Goal: Information Seeking & Learning: Learn about a topic

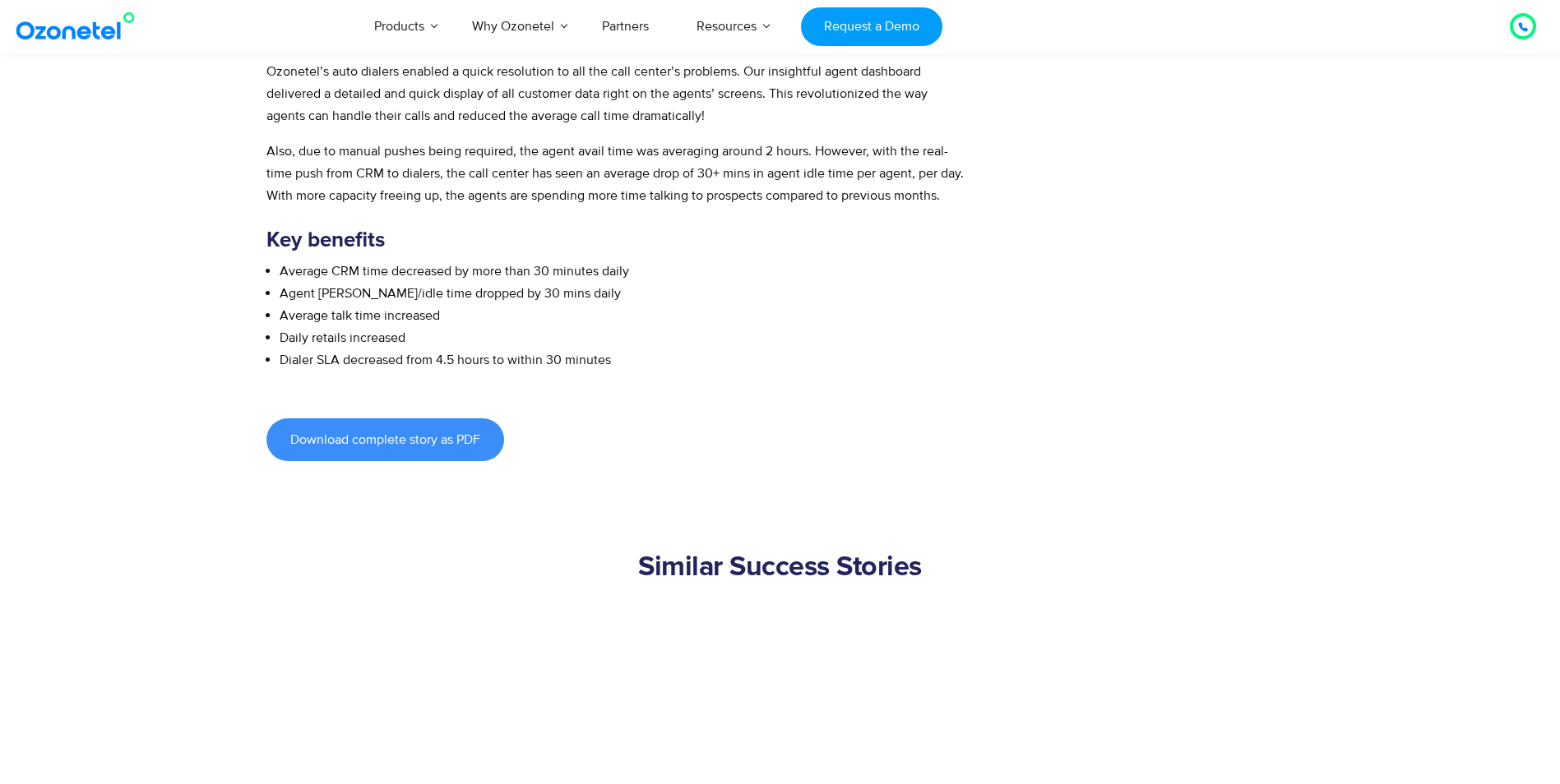
scroll to position [986, 0]
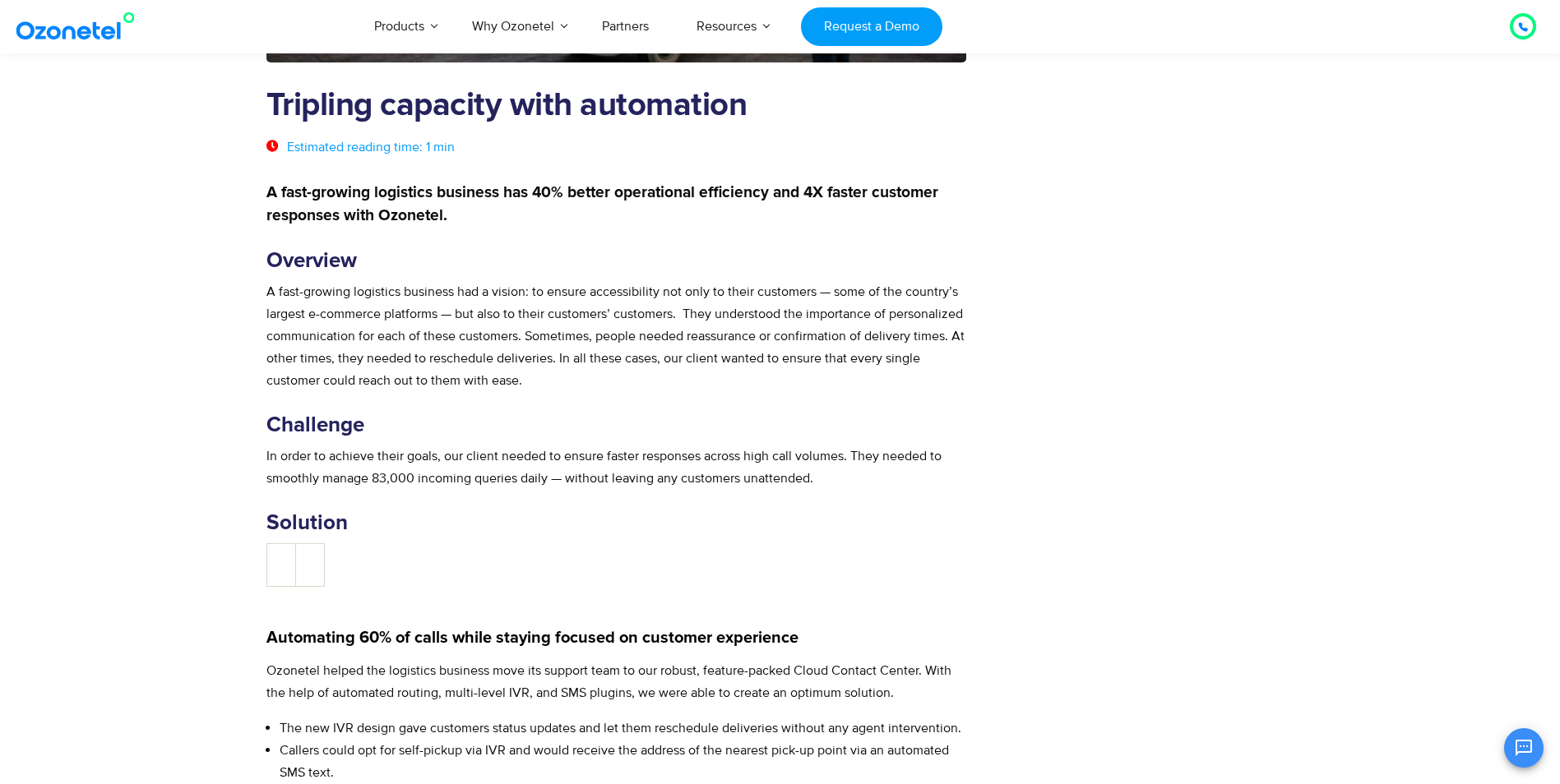
scroll to position [493, 0]
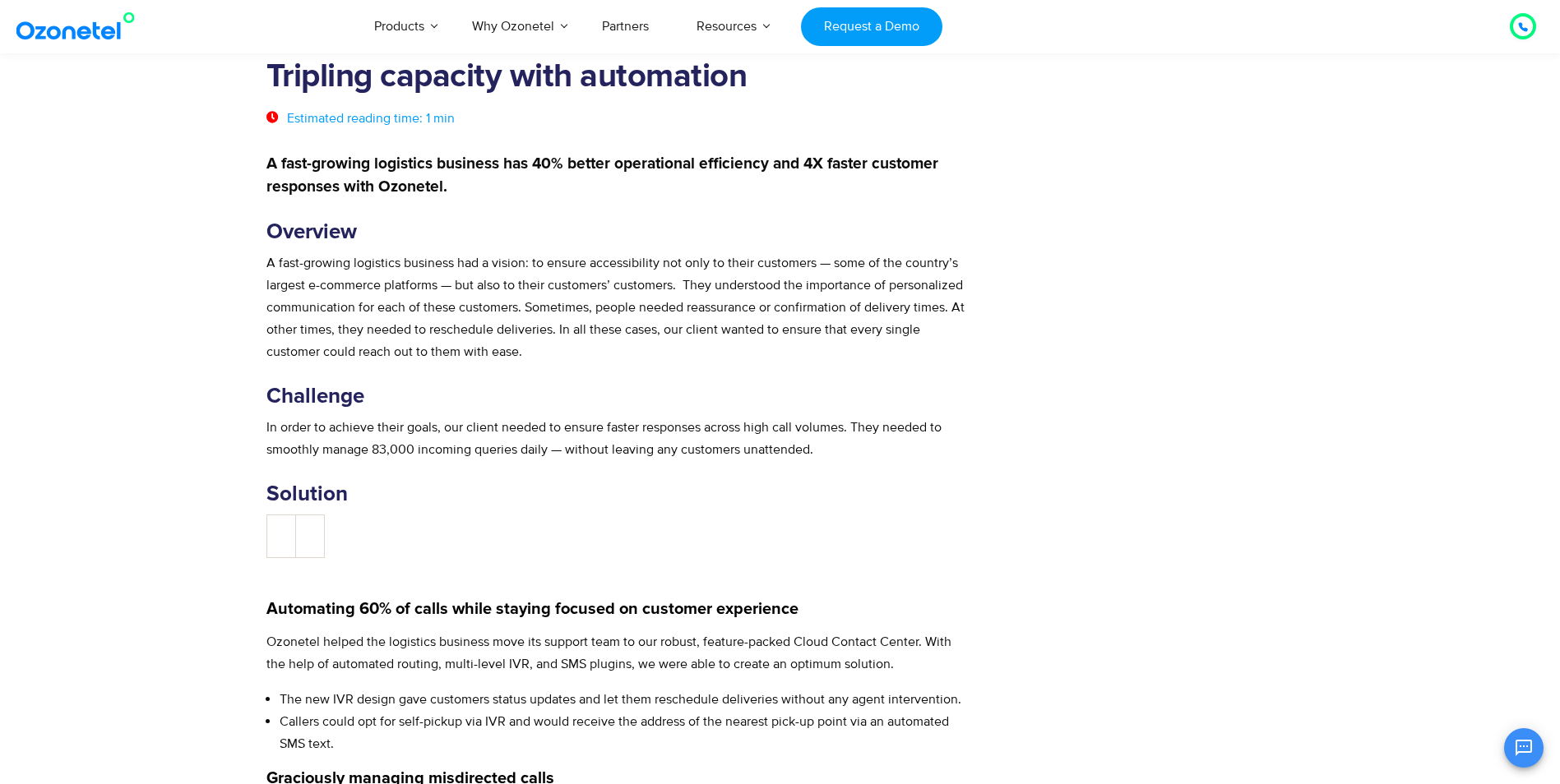
click at [293, 526] on td at bounding box center [281, 536] width 29 height 43
click at [280, 529] on td at bounding box center [281, 536] width 29 height 43
click at [318, 529] on td at bounding box center [310, 536] width 29 height 43
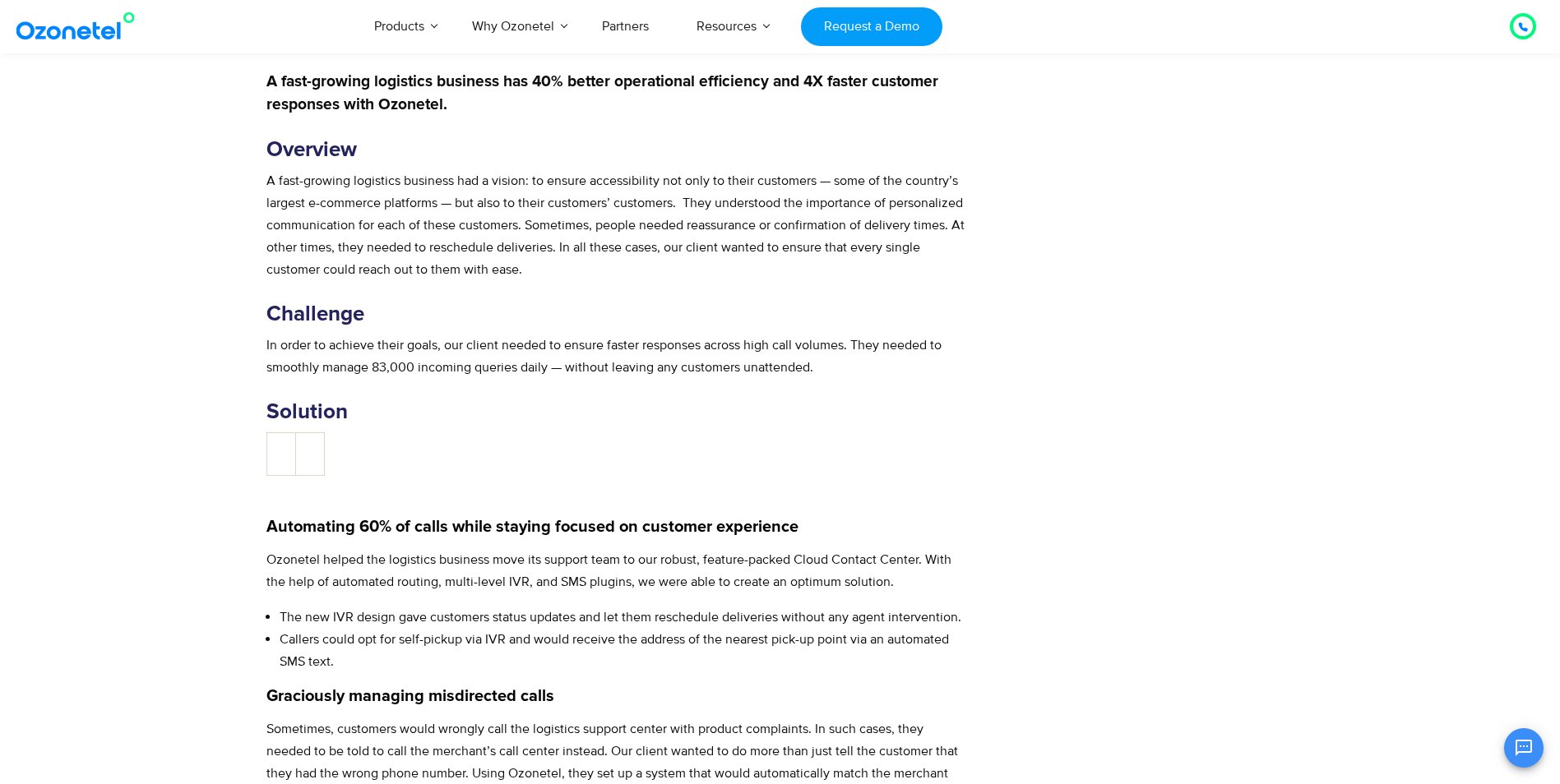
scroll to position [411, 0]
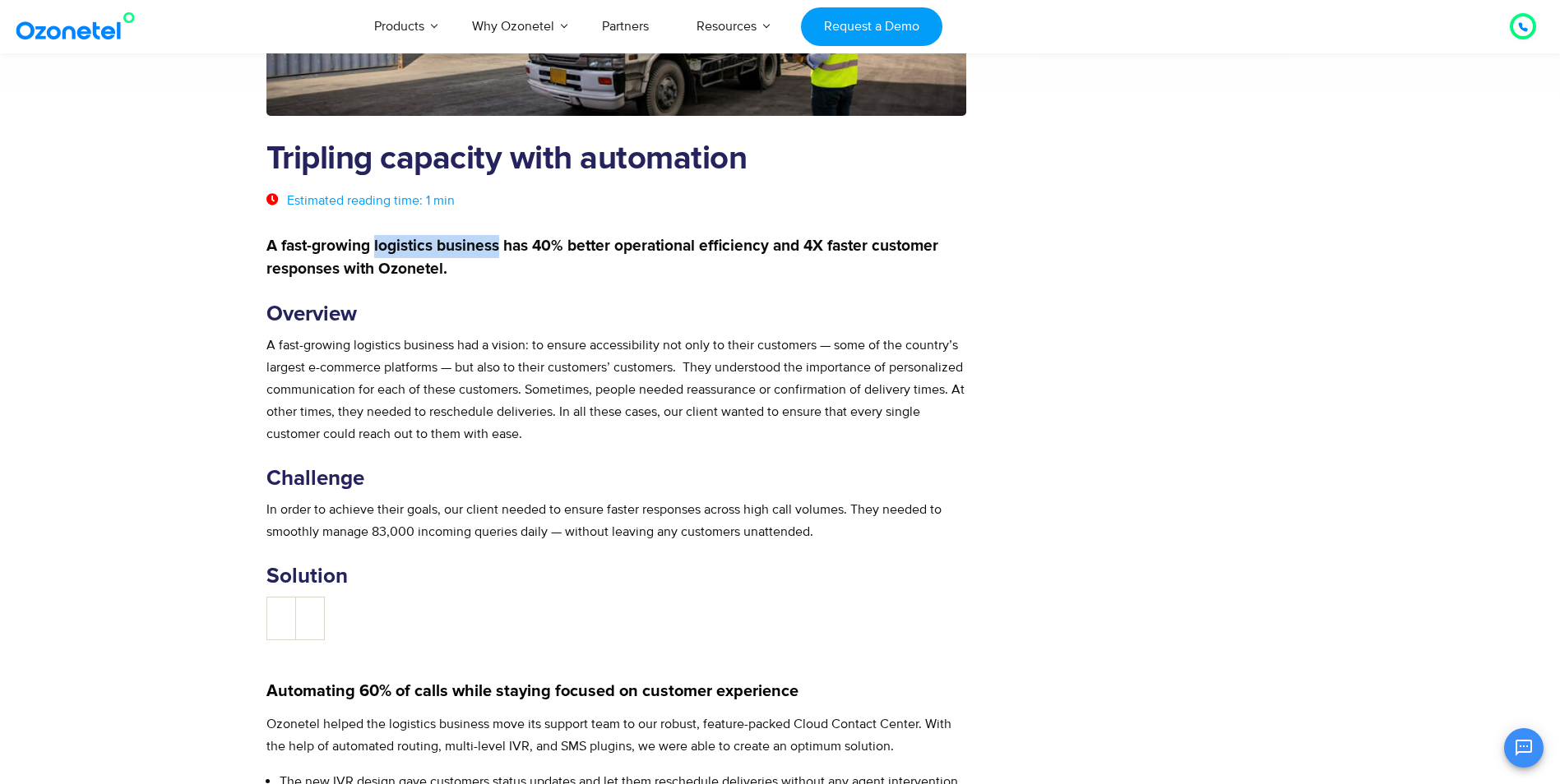
drag, startPoint x: 373, startPoint y: 245, endPoint x: 497, endPoint y: 243, distance: 124.0
click at [497, 243] on strong "A fast-growing logistics business has 40% better operational efficiency and 4X …" at bounding box center [602, 258] width 672 height 39
drag, startPoint x: 497, startPoint y: 243, endPoint x: 432, endPoint y: 268, distance: 69.6
click at [432, 268] on strong "A fast-growing logistics business has 40% better operational efficiency and 4X …" at bounding box center [602, 258] width 672 height 39
drag, startPoint x: 280, startPoint y: 245, endPoint x: 498, endPoint y: 237, distance: 218.1
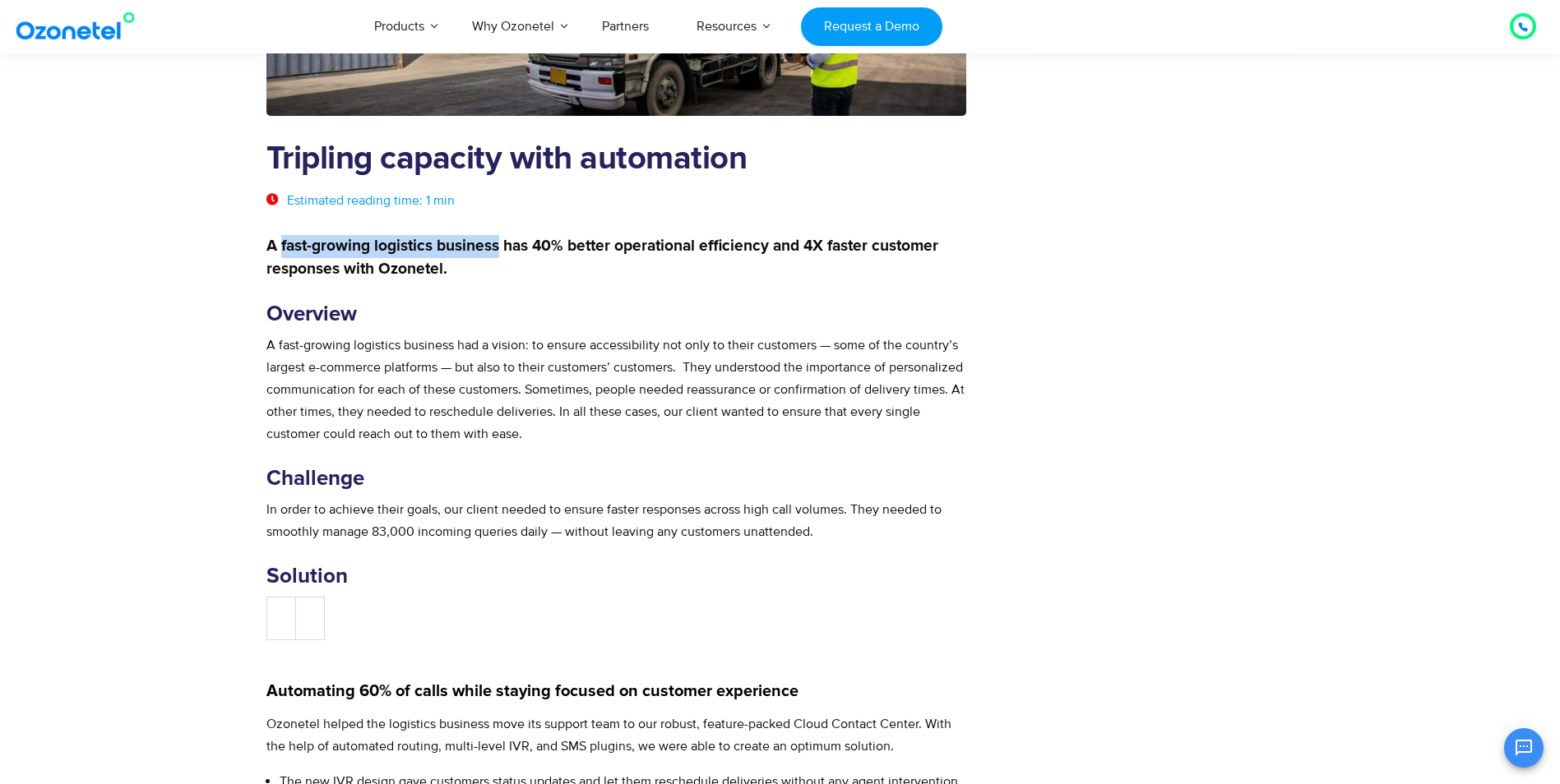
click at [498, 237] on p "A fast-growing logistics business has 40% better operational efficiency and 4X …" at bounding box center [616, 258] width 700 height 46
copy strong "fast-growing logistics business"
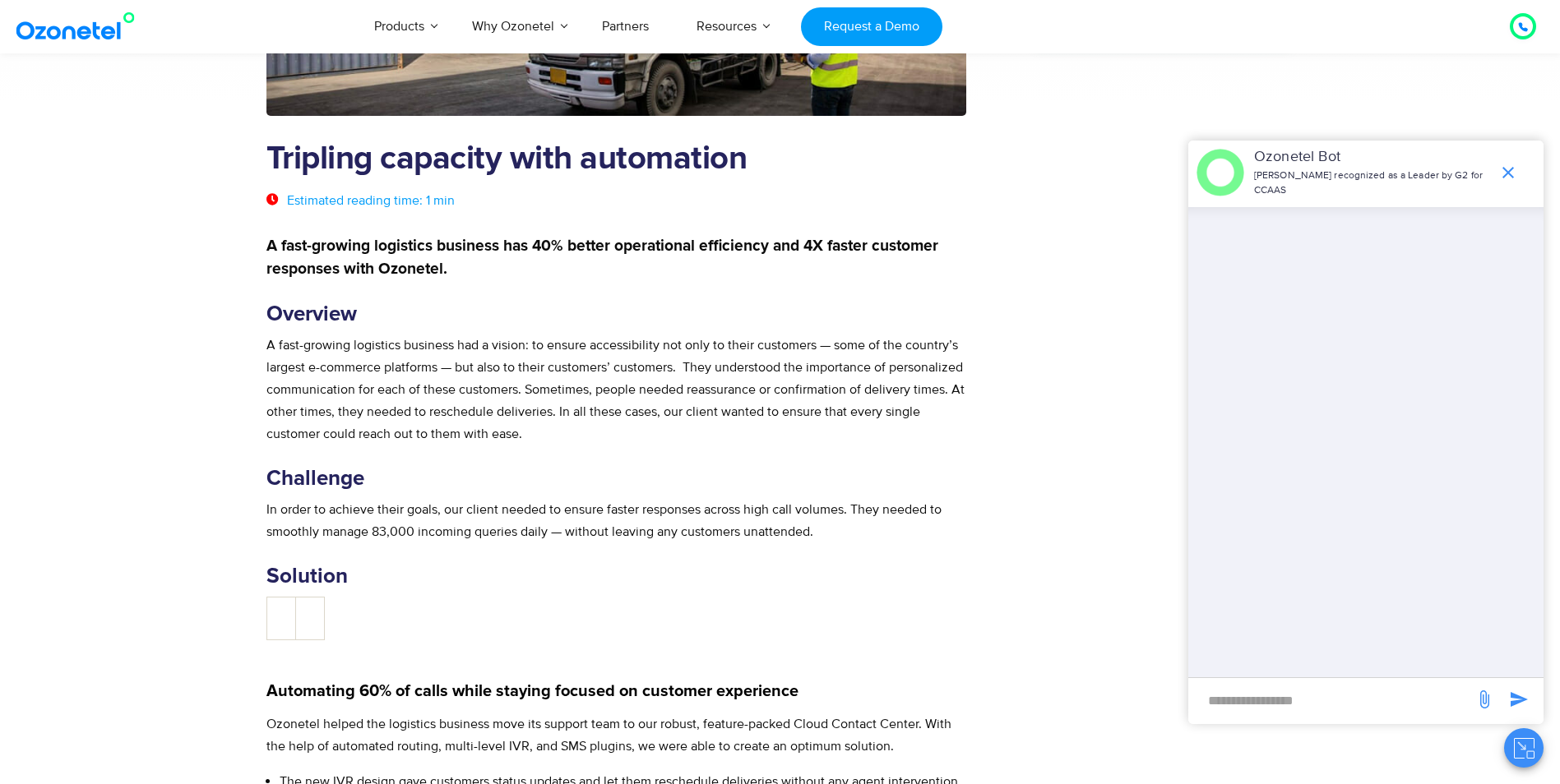
click at [584, 613] on figure at bounding box center [616, 618] width 700 height 44
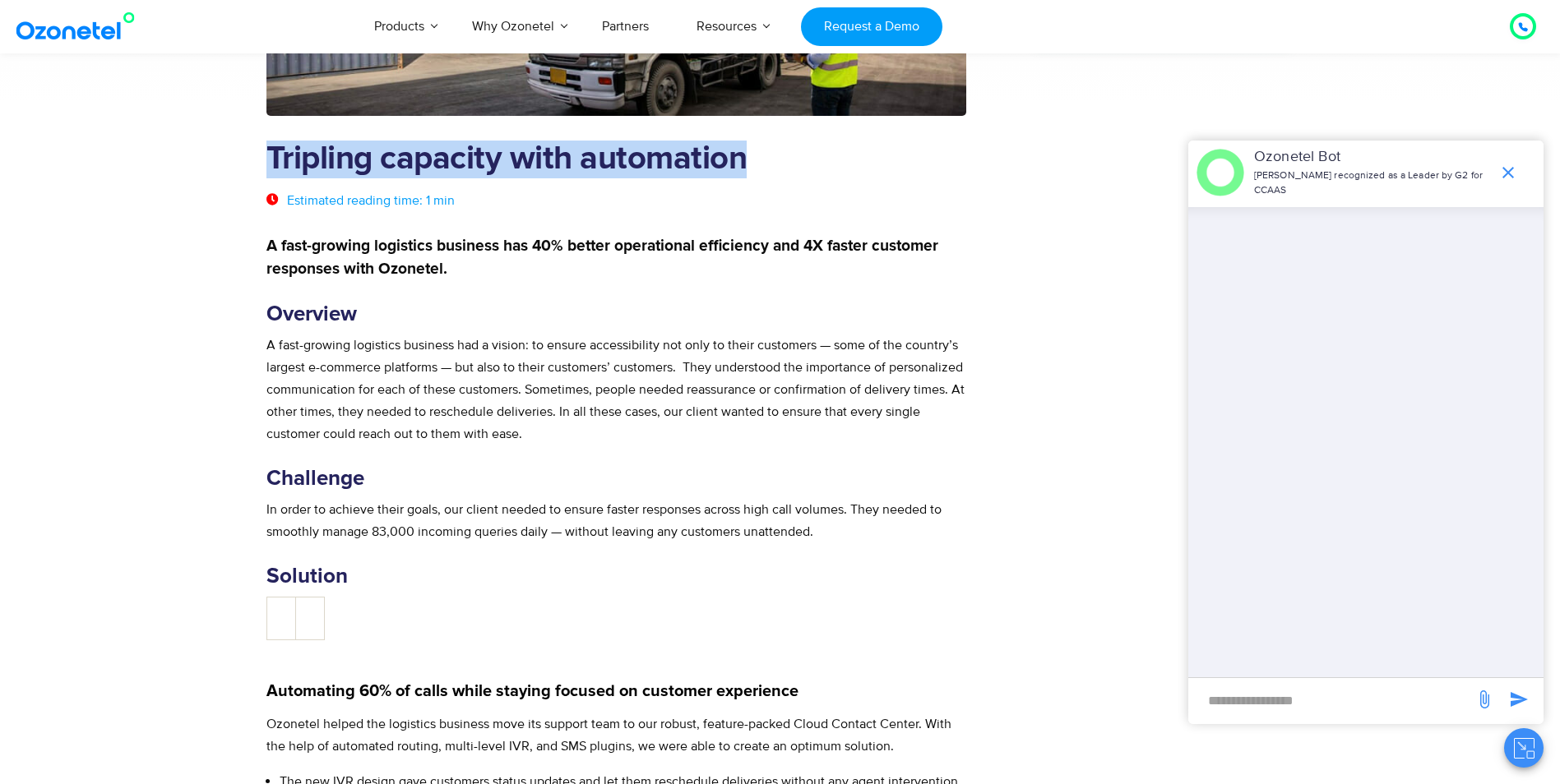
drag, startPoint x: 271, startPoint y: 152, endPoint x: 797, endPoint y: 140, distance: 526.1
click at [797, 140] on h1 "Tripling capacity with automation" at bounding box center [616, 159] width 700 height 38
copy h1 "Tripling capacity with automation"
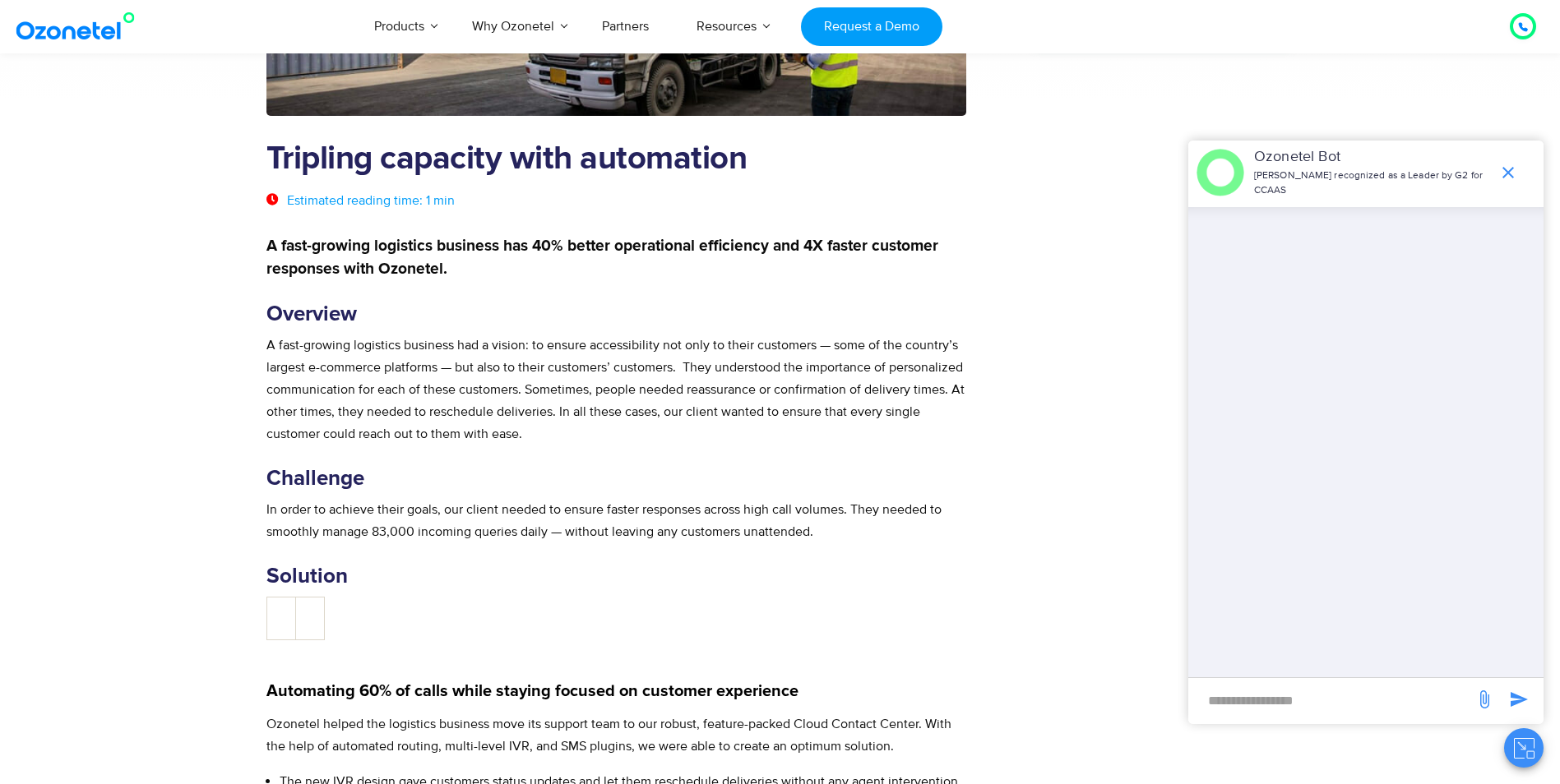
drag, startPoint x: 126, startPoint y: 403, endPoint x: 174, endPoint y: 347, distance: 73.8
click at [126, 403] on section "Tripling capacity with automation Estimated reading time: 1 min A fast-growing …" at bounding box center [780, 530] width 1560 height 1705
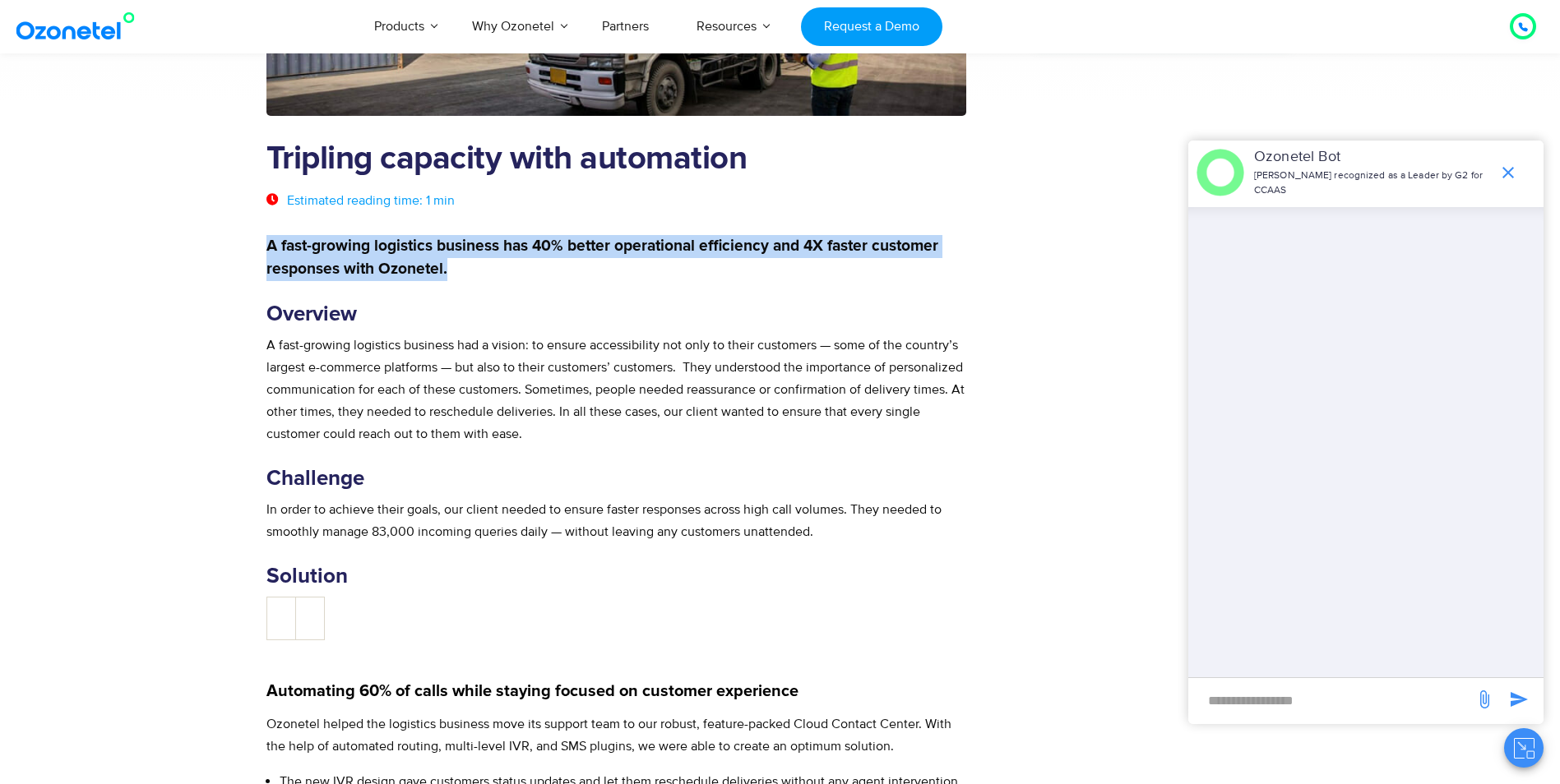
drag, startPoint x: 267, startPoint y: 241, endPoint x: 450, endPoint y: 268, distance: 185.0
click at [450, 268] on p "A fast-growing logistics business has 40% better operational efficiency and 4X …" at bounding box center [616, 258] width 700 height 46
copy strong "A fast-growing logistics business has 40% better operational efficiency and 4X …"
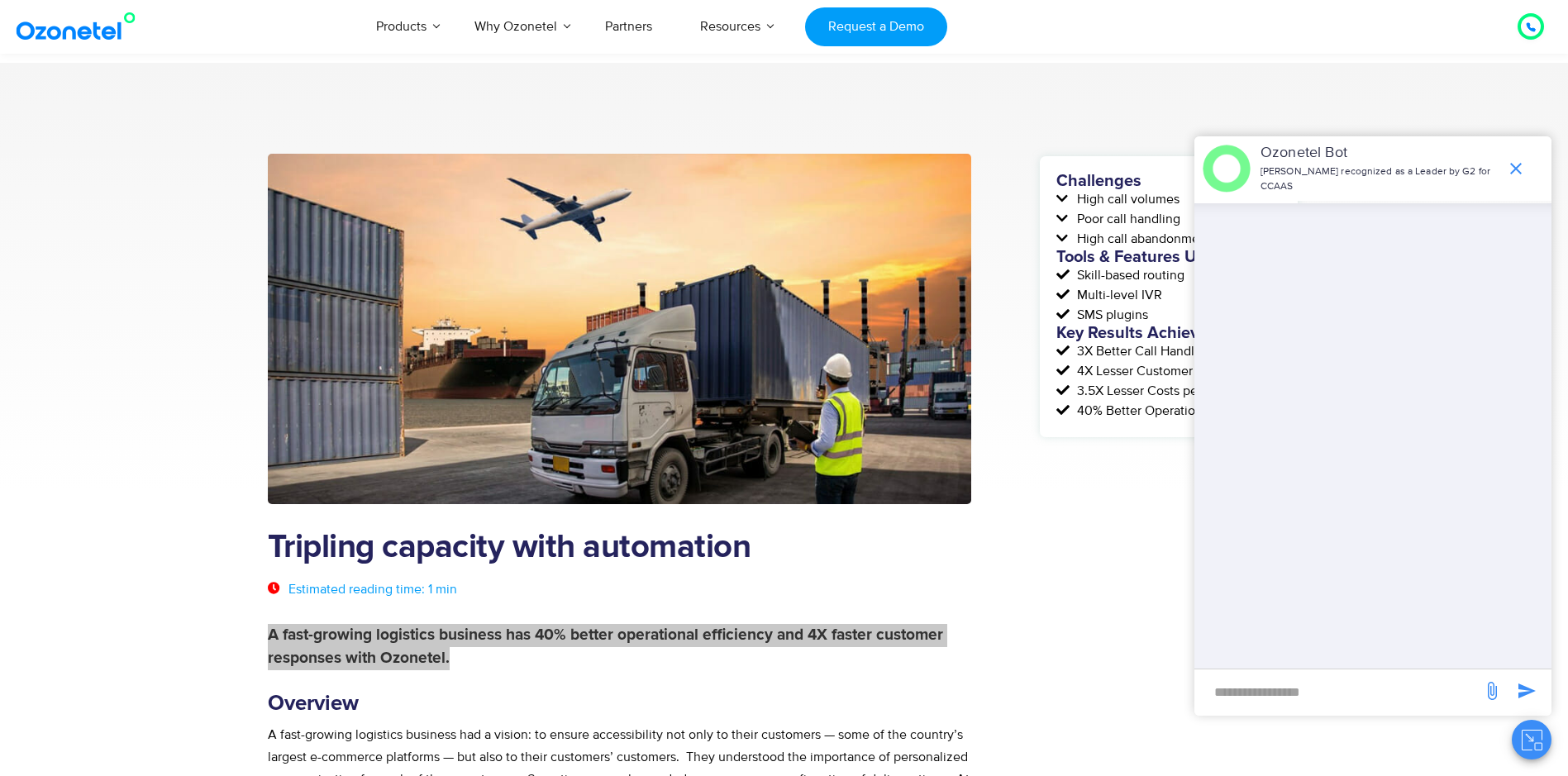
scroll to position [0, 0]
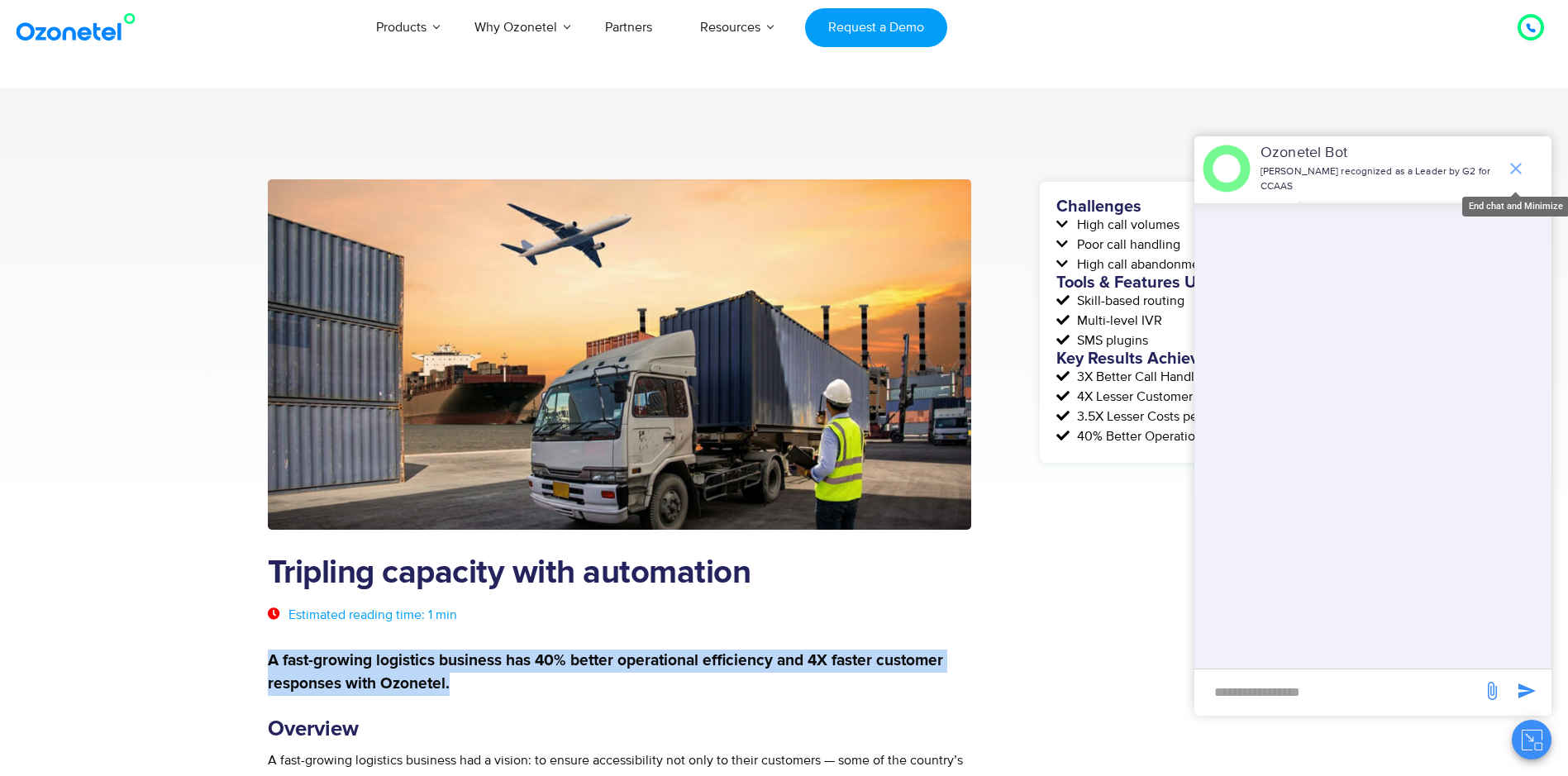
click at [1521, 158] on icon "end chat or minimize" at bounding box center [1516, 168] width 20 height 20
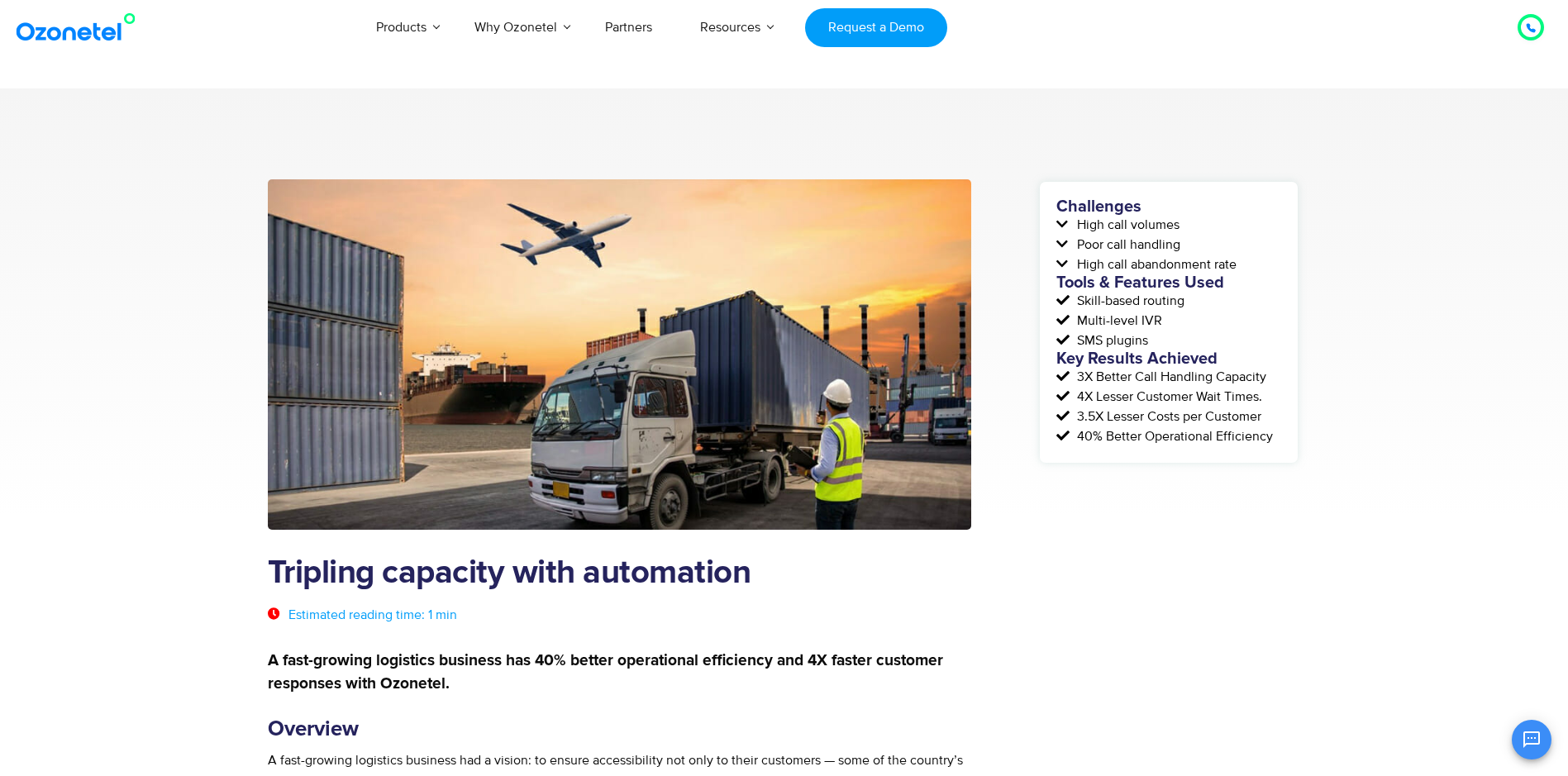
drag, startPoint x: 1077, startPoint y: 224, endPoint x: 1243, endPoint y: 270, distance: 172.3
click at [1243, 270] on div "Challenges High call volumes Poor call handling High call abandonment rate Tool…" at bounding box center [1168, 322] width 225 height 248
copy div "High call volumes Poor call handling High call abandonment rate"
drag, startPoint x: 1077, startPoint y: 302, endPoint x: 1149, endPoint y: 338, distance: 80.5
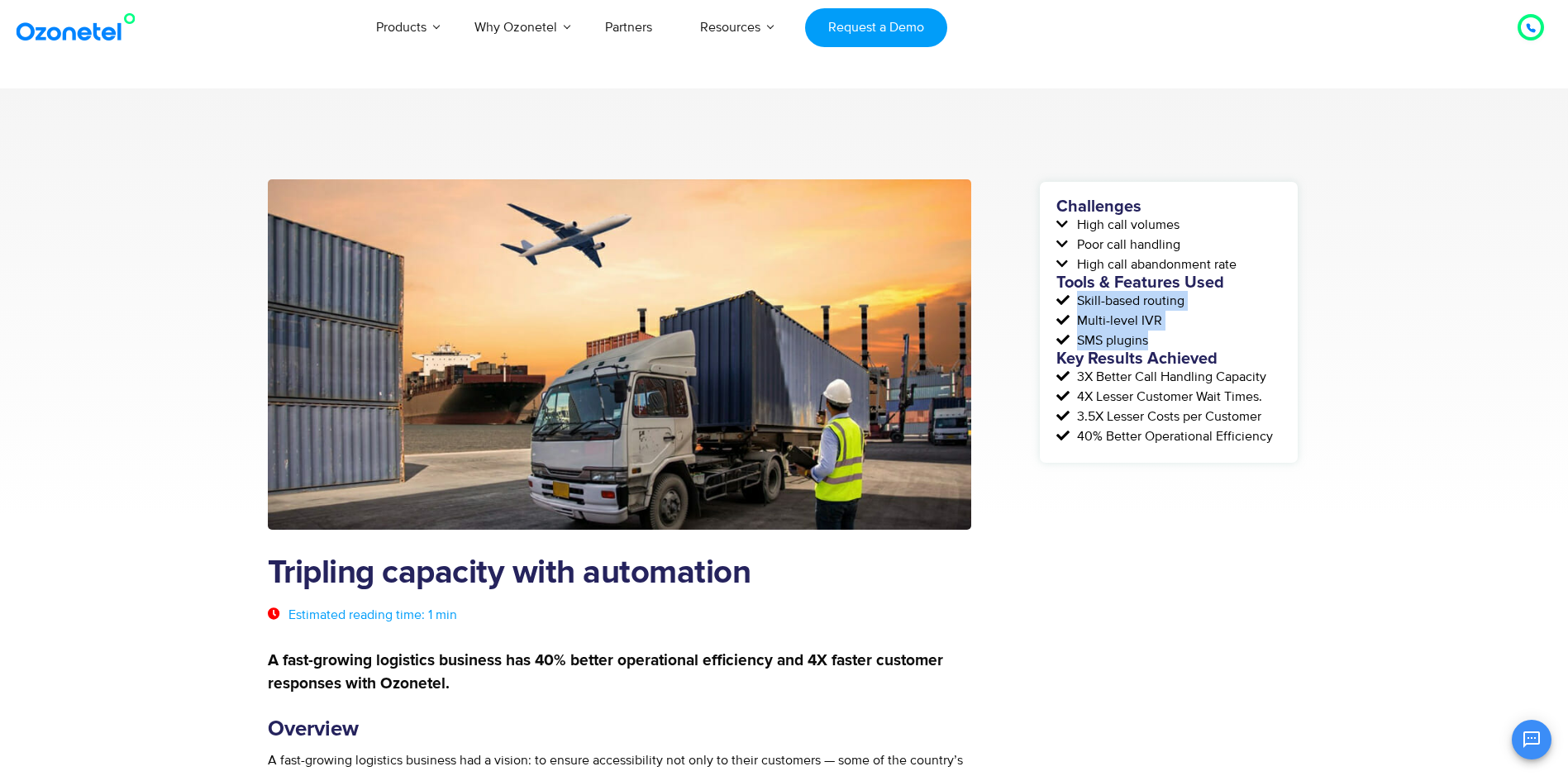
click at [1149, 338] on div "Challenges High call volumes Poor call handling High call abandonment rate Tool…" at bounding box center [1168, 322] width 225 height 248
copy div "Skill-based routing Multi-level IVR SMS plugins"
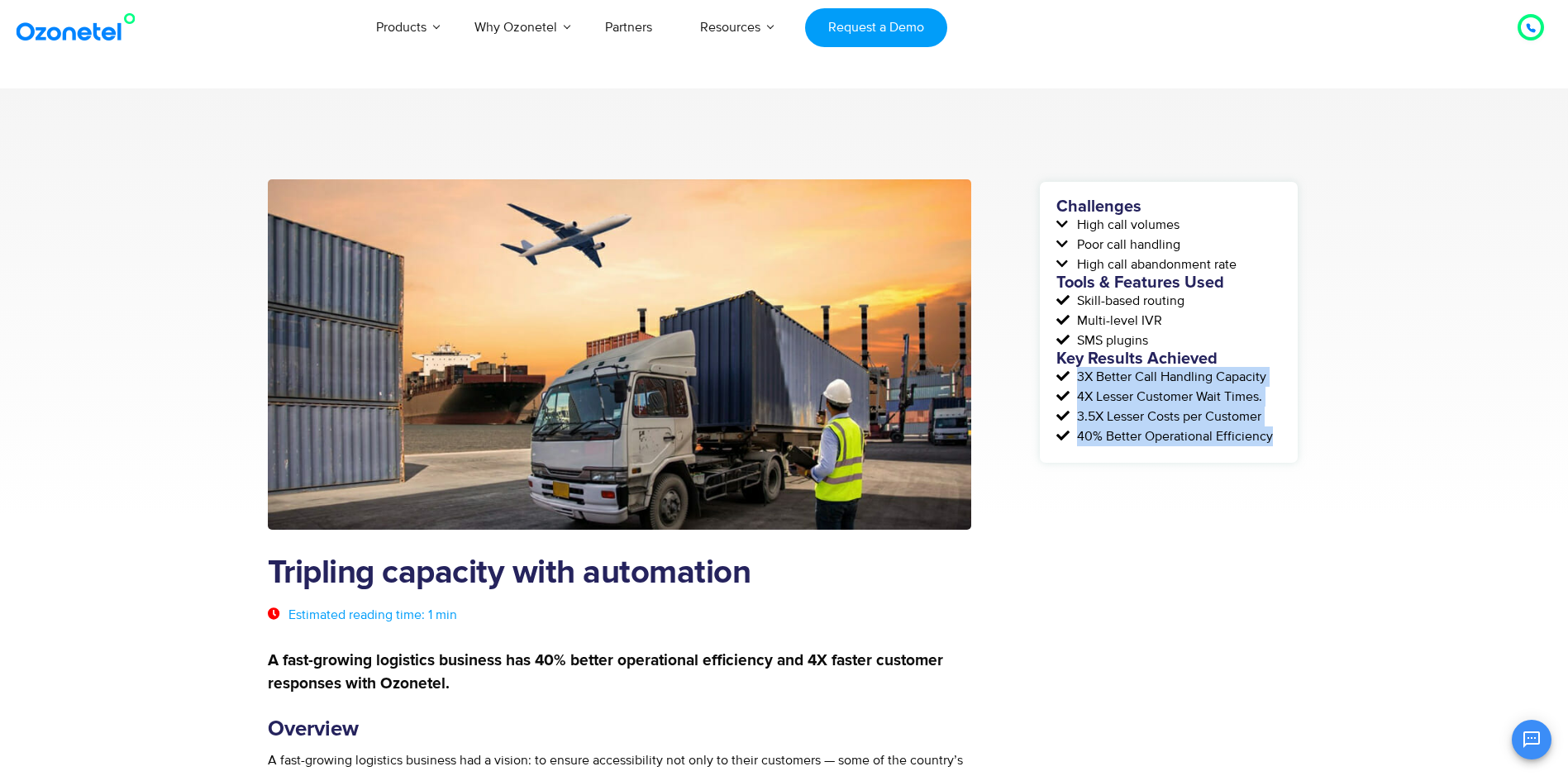
drag, startPoint x: 1078, startPoint y: 375, endPoint x: 1274, endPoint y: 438, distance: 205.9
click at [1274, 438] on div "Challenges High call volumes Poor call handling High call abandonment rate Tool…" at bounding box center [1168, 322] width 225 height 248
copy div "3X Better Call Handling Capacity 4X Lesser Customer Wait Times. 3.5X Lesser Cos…"
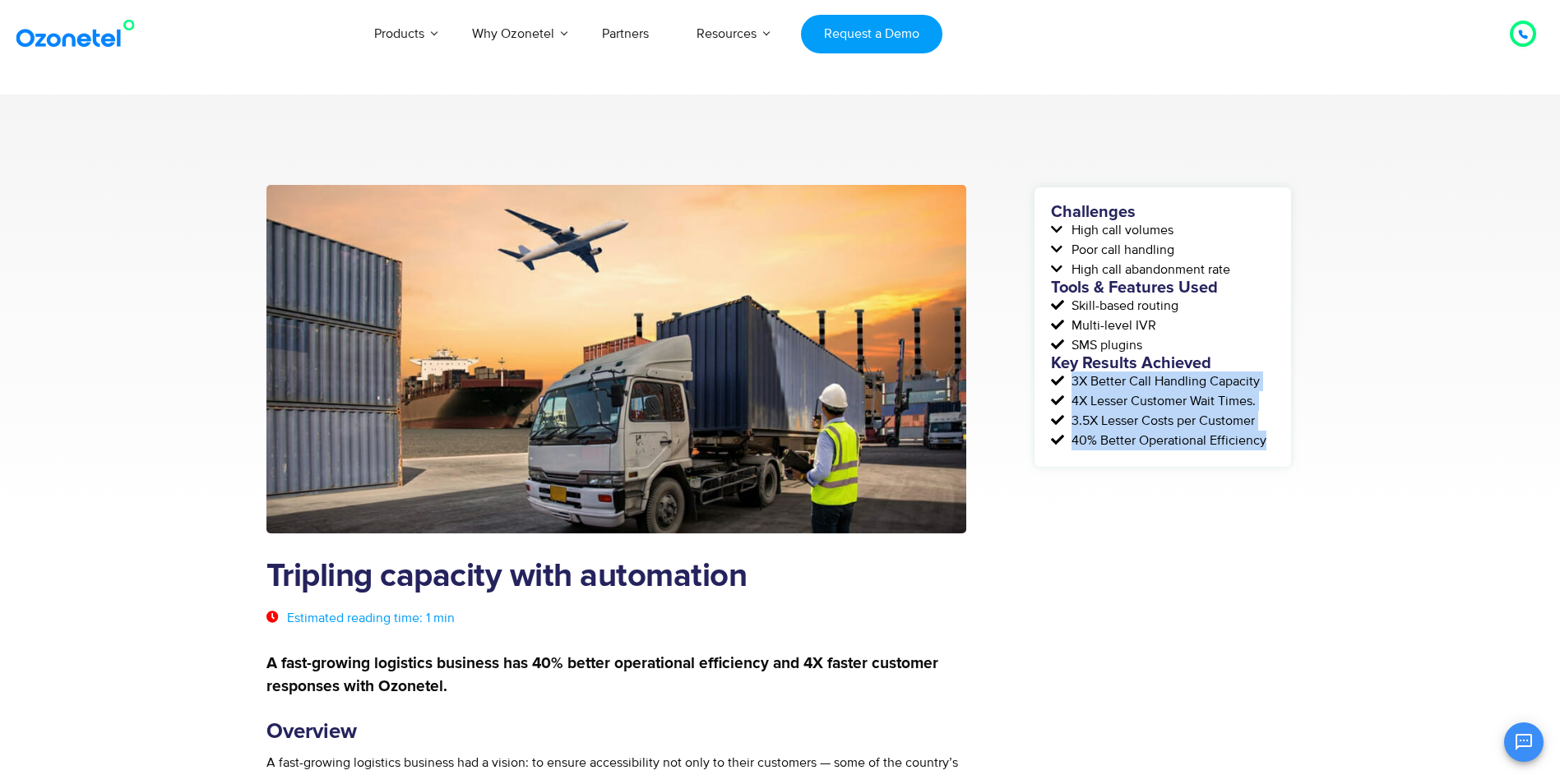
scroll to position [329, 0]
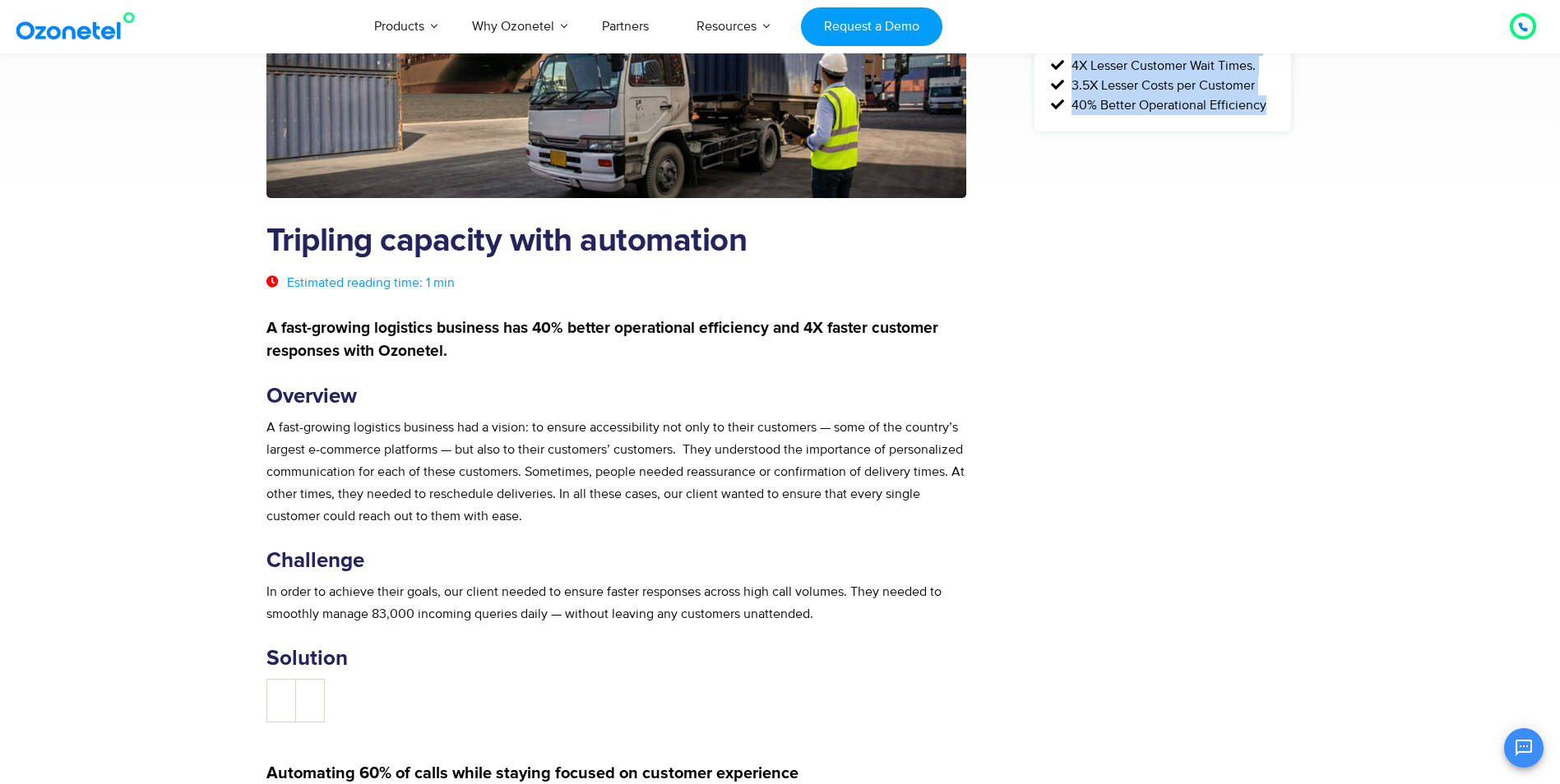
drag, startPoint x: 266, startPoint y: 426, endPoint x: 611, endPoint y: 515, distance: 356.3
click at [611, 515] on p "A fast-growing logistics business had a vision: to ensure accessibility not onl…" at bounding box center [616, 472] width 700 height 111
copy p "A fast-growing logistics business had a vision: to ensure accessibility not onl…"
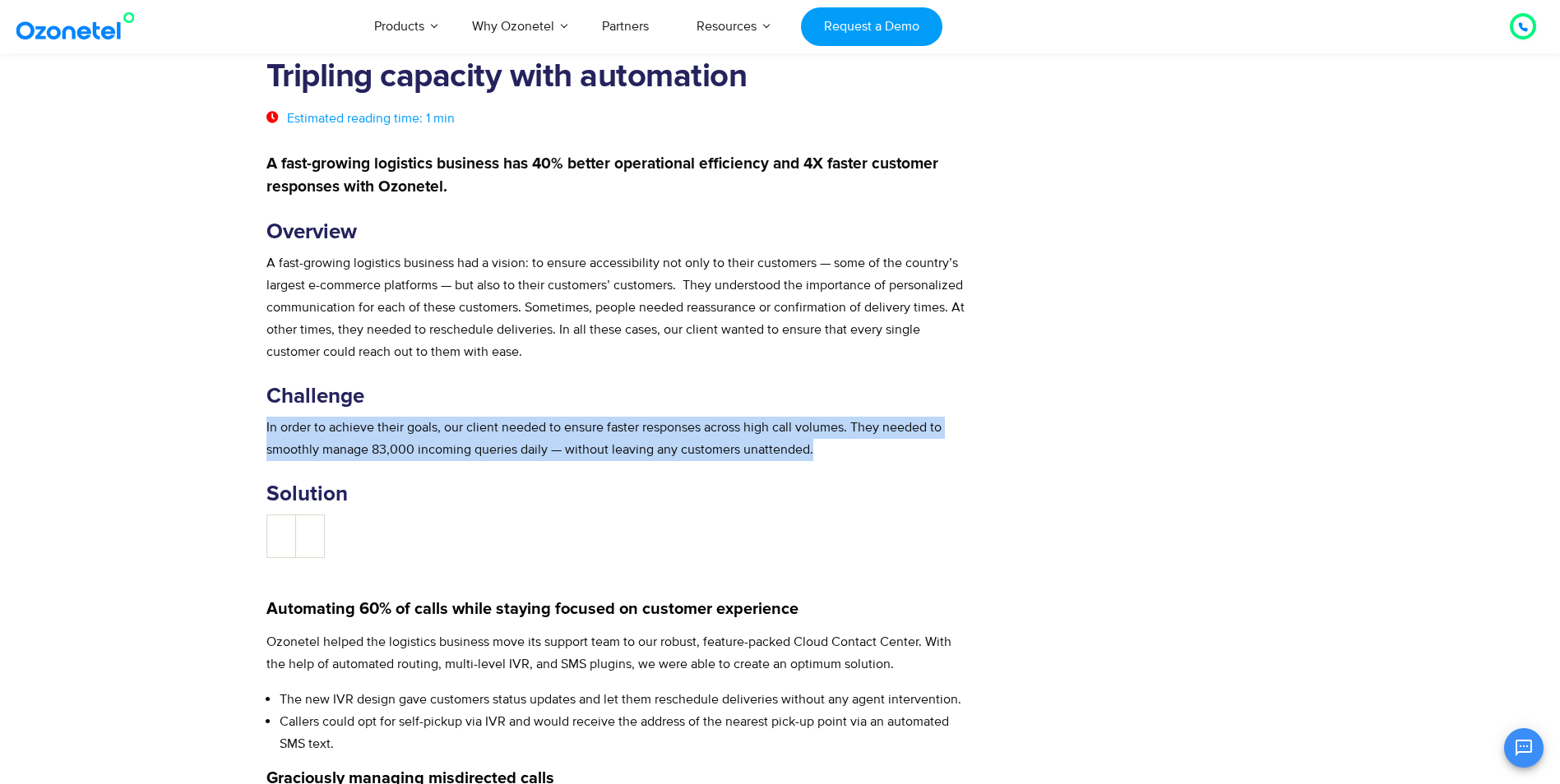
drag, startPoint x: 266, startPoint y: 426, endPoint x: 837, endPoint y: 448, distance: 571.4
click at [837, 448] on p "In order to achieve their goals, our client needed to ensure faster responses a…" at bounding box center [616, 439] width 700 height 45
copy p "In order to achieve their goals, our client needed to ensure faster responses a…"
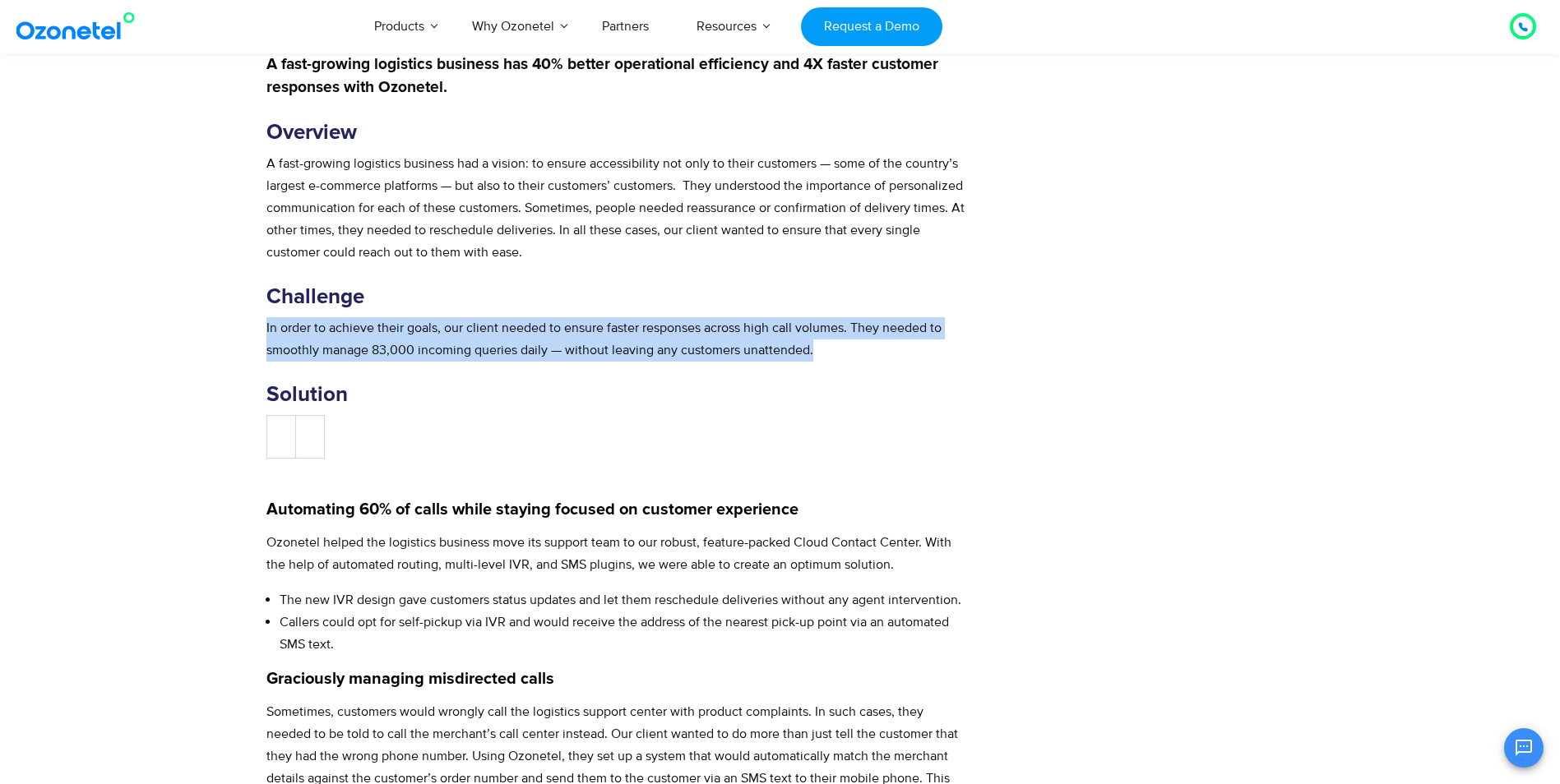
scroll to position [739, 0]
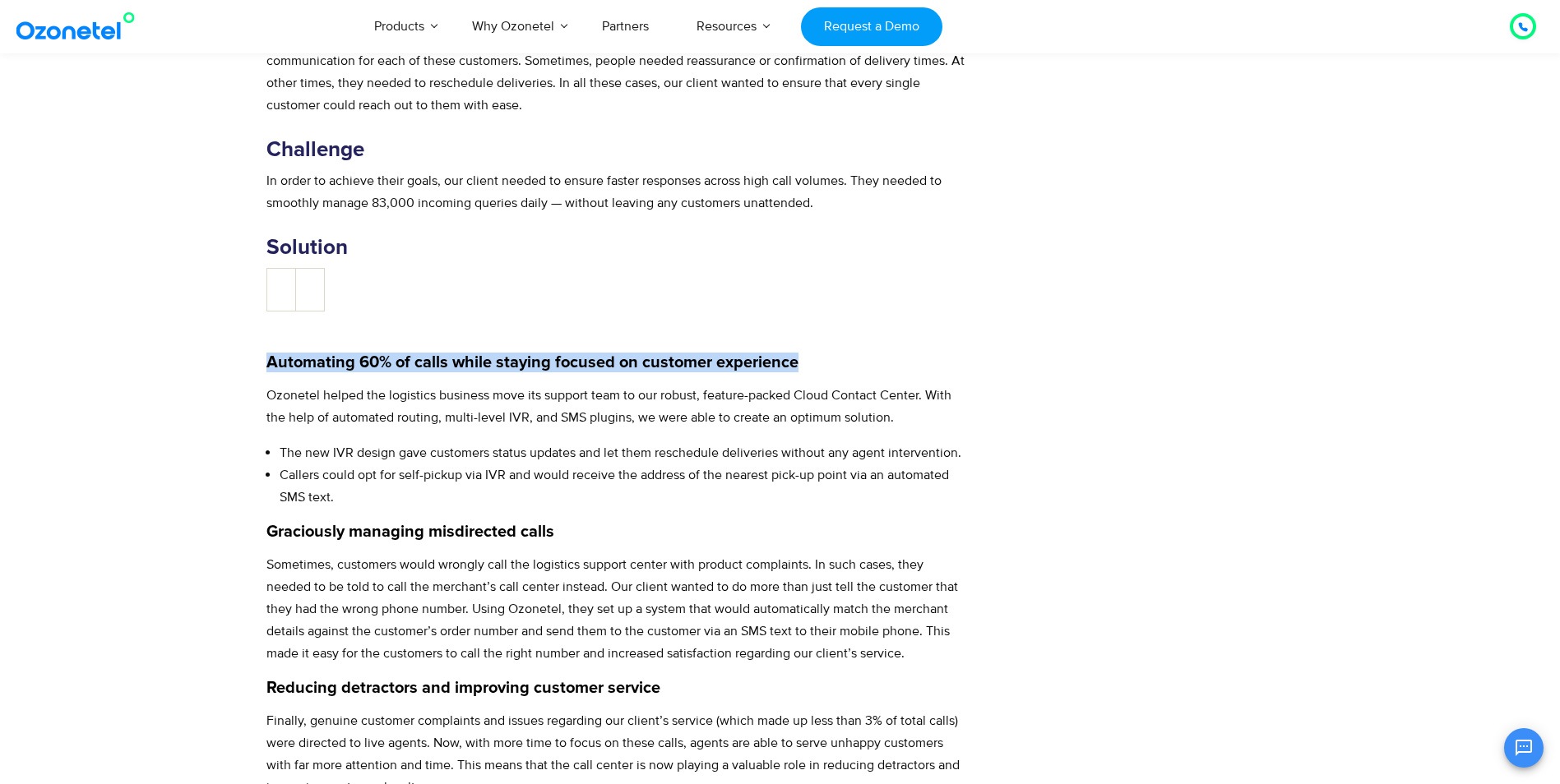
drag, startPoint x: 266, startPoint y: 359, endPoint x: 795, endPoint y: 347, distance: 529.1
click at [795, 347] on div "A fast-growing logistics business has 40% better operational efficiency and 4X …" at bounding box center [616, 436] width 700 height 1059
copy strong "Automating 60% of calls while staying focused on customer experience"
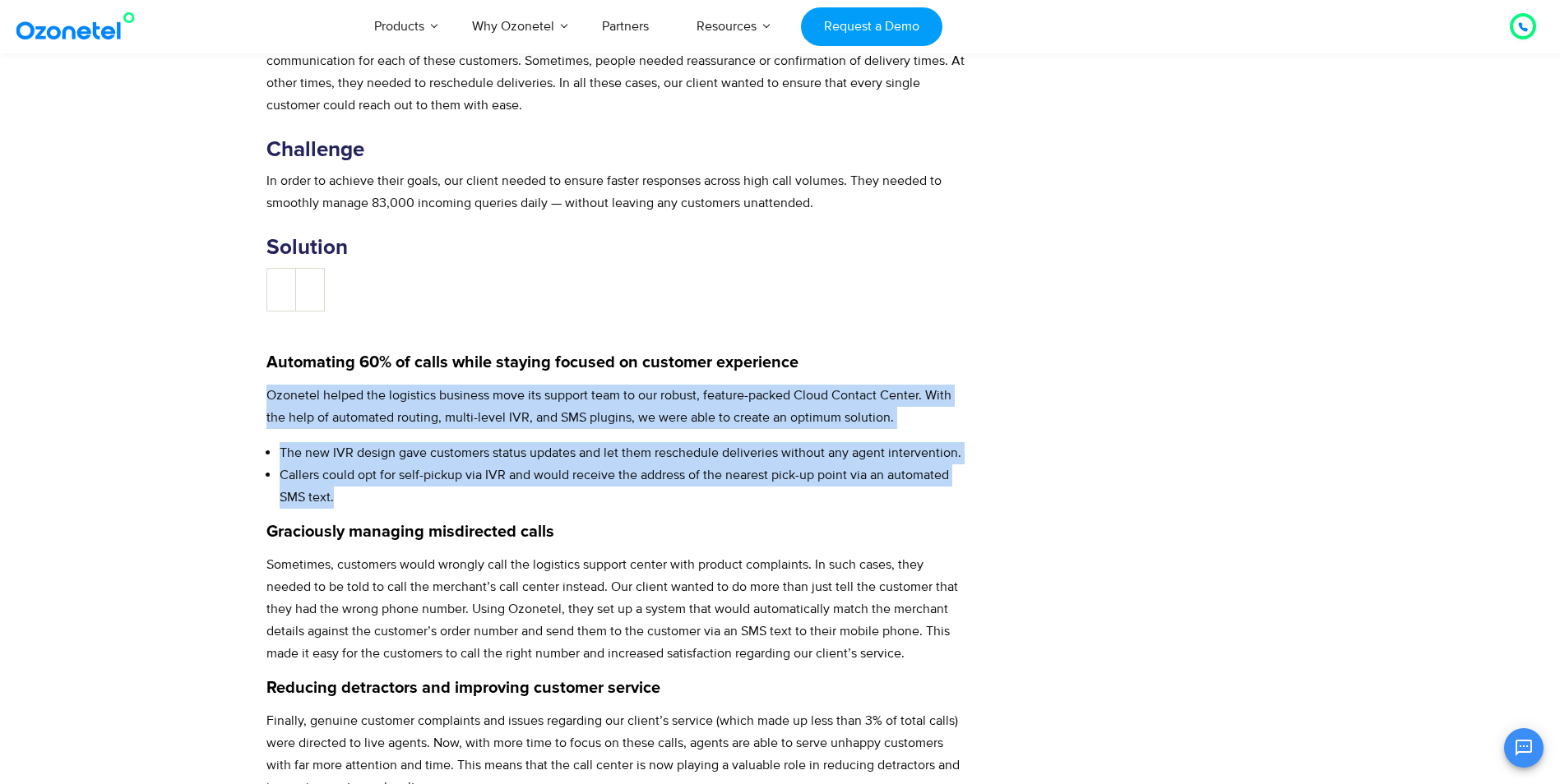
drag, startPoint x: 265, startPoint y: 394, endPoint x: 526, endPoint y: 500, distance: 281.7
click at [526, 500] on div "A fast-growing logistics business has 40% better operational efficiency and 4X …" at bounding box center [616, 436] width 700 height 1059
copy div "Ozonetel helped the logistics business move its support team to our robust, fea…"
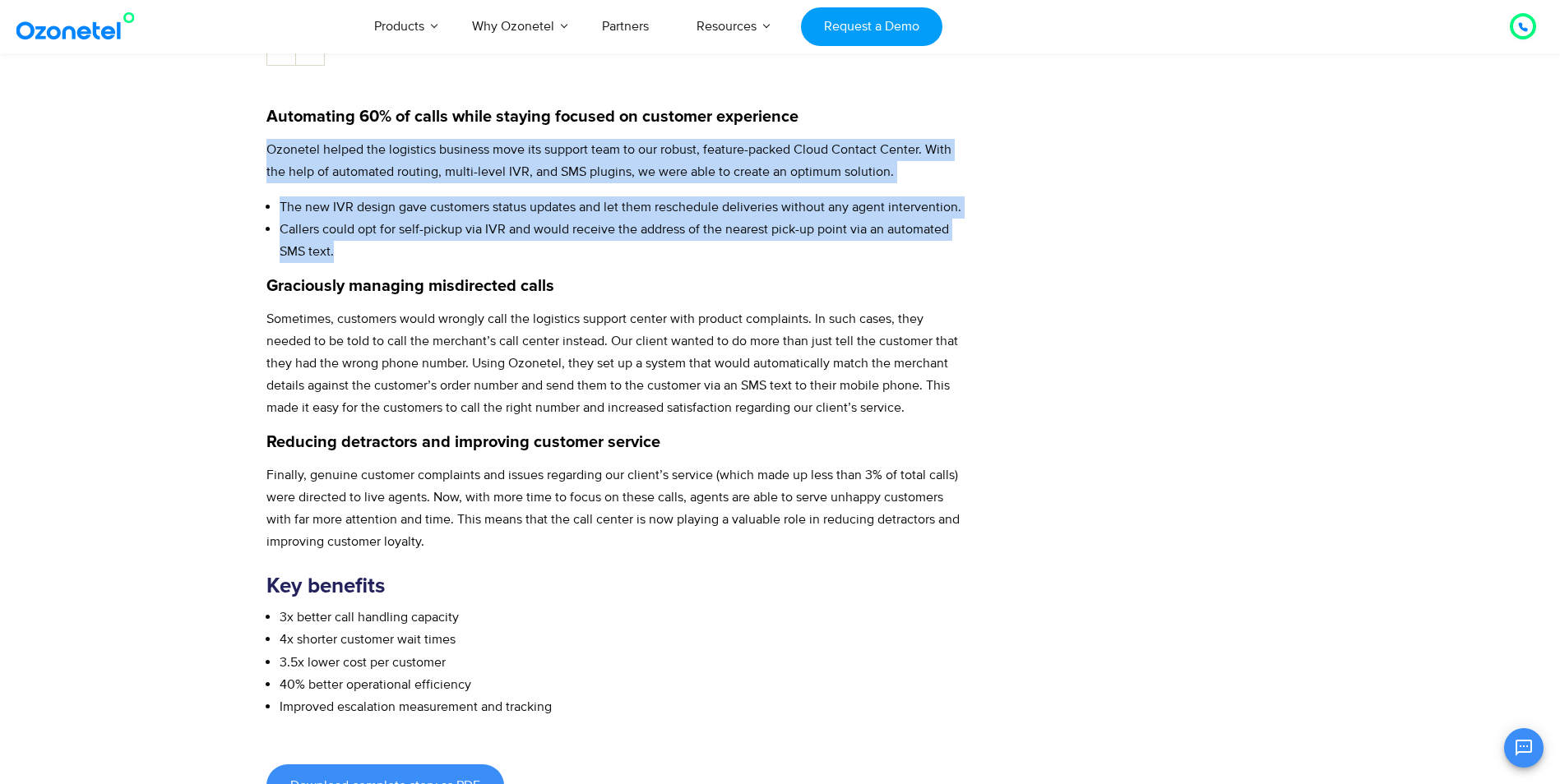
scroll to position [986, 0]
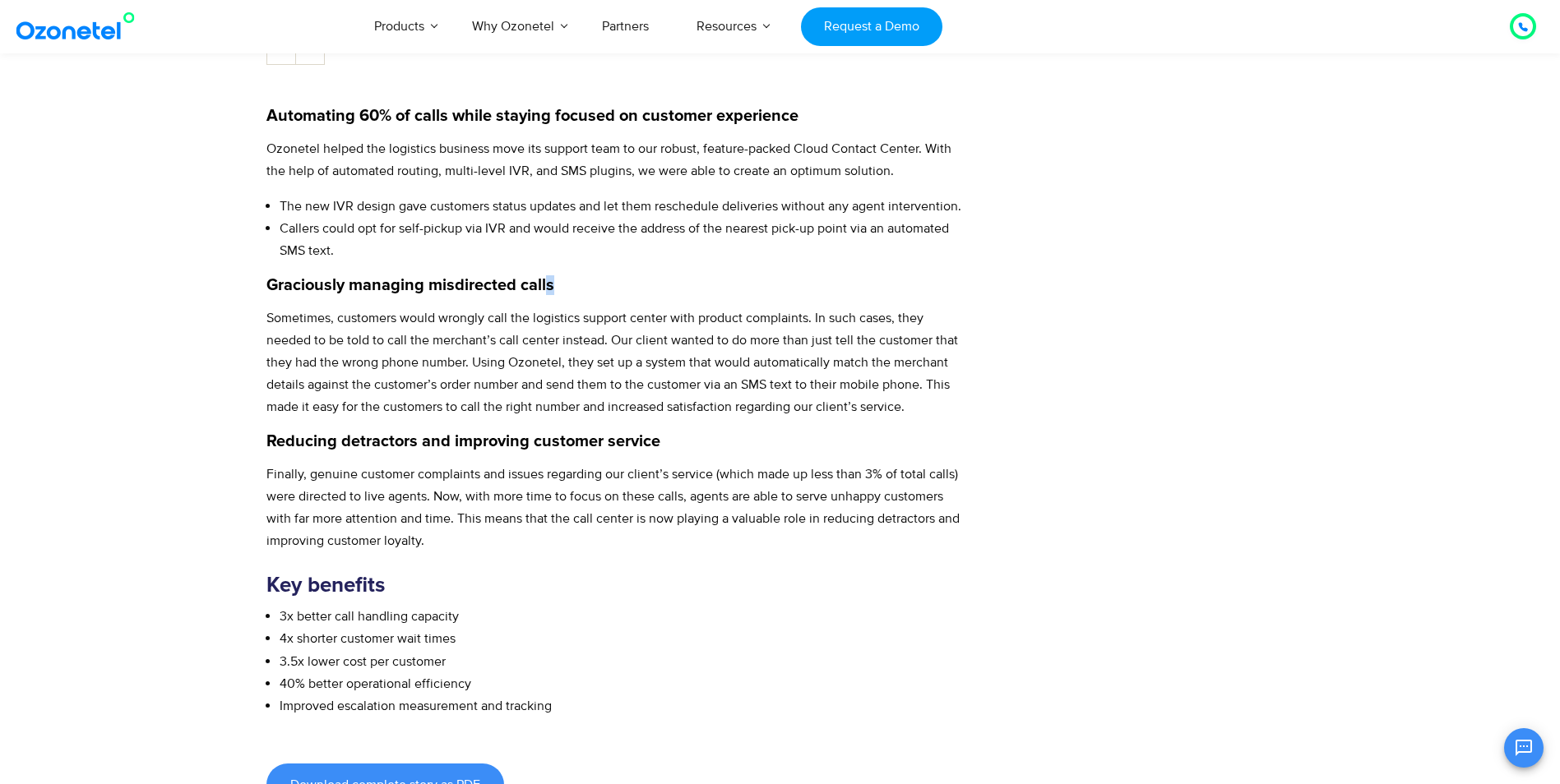
click at [548, 284] on strong "Graciously managing misdirected calls" at bounding box center [410, 285] width 288 height 16
click at [551, 284] on strong "Graciously managing misdirected calls" at bounding box center [410, 285] width 288 height 16
click at [426, 294] on strong "Graciously managing misdirected calls" at bounding box center [410, 285] width 288 height 16
drag, startPoint x: 267, startPoint y: 285, endPoint x: 614, endPoint y: 282, distance: 347.0
click at [614, 282] on h4 "Graciously managing misdirected calls" at bounding box center [616, 285] width 700 height 20
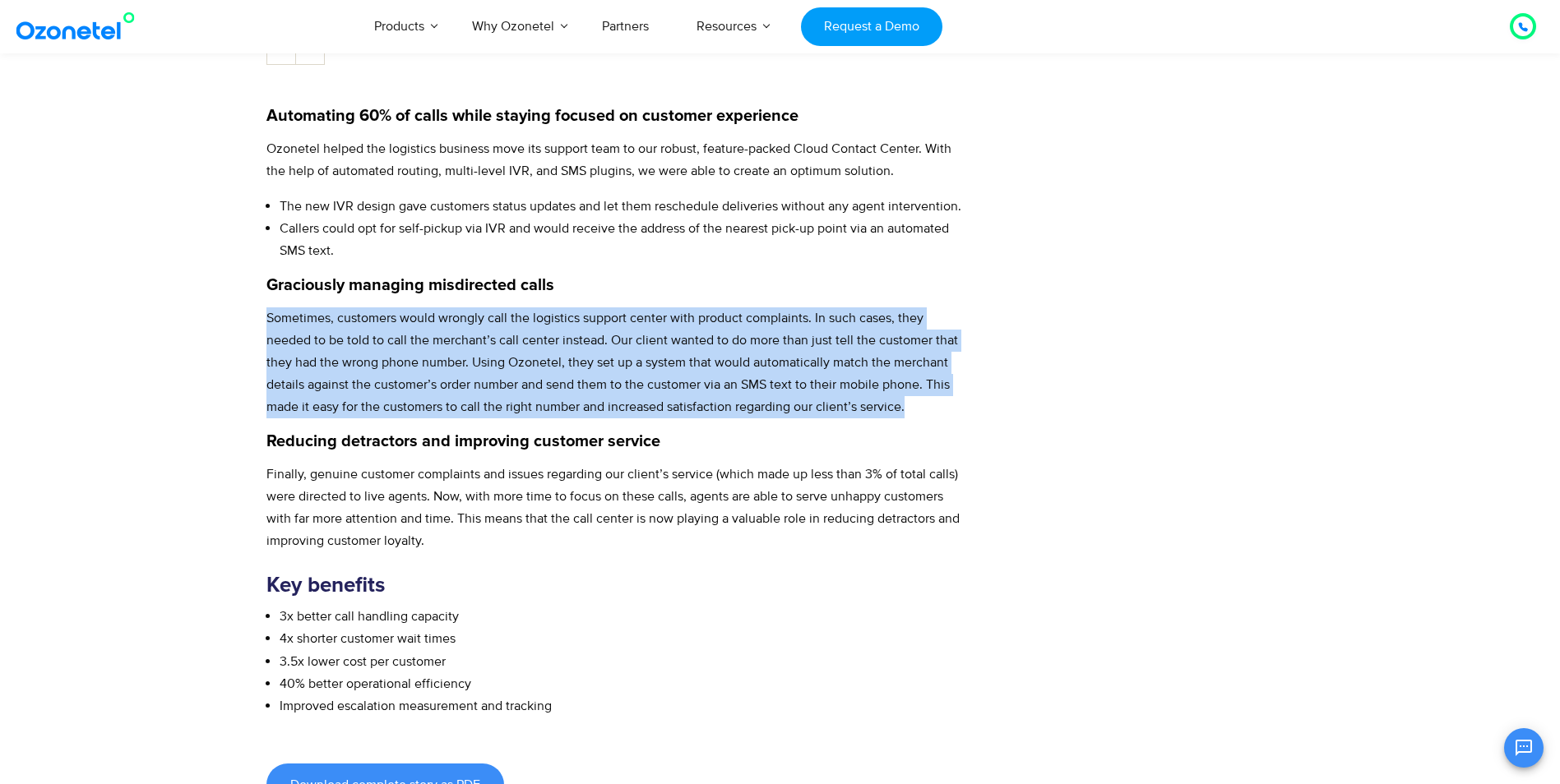
drag, startPoint x: 266, startPoint y: 316, endPoint x: 923, endPoint y: 407, distance: 663.3
click at [923, 407] on p "Sometimes, customers would wrongly call the logistics support center with produ…" at bounding box center [616, 363] width 700 height 111
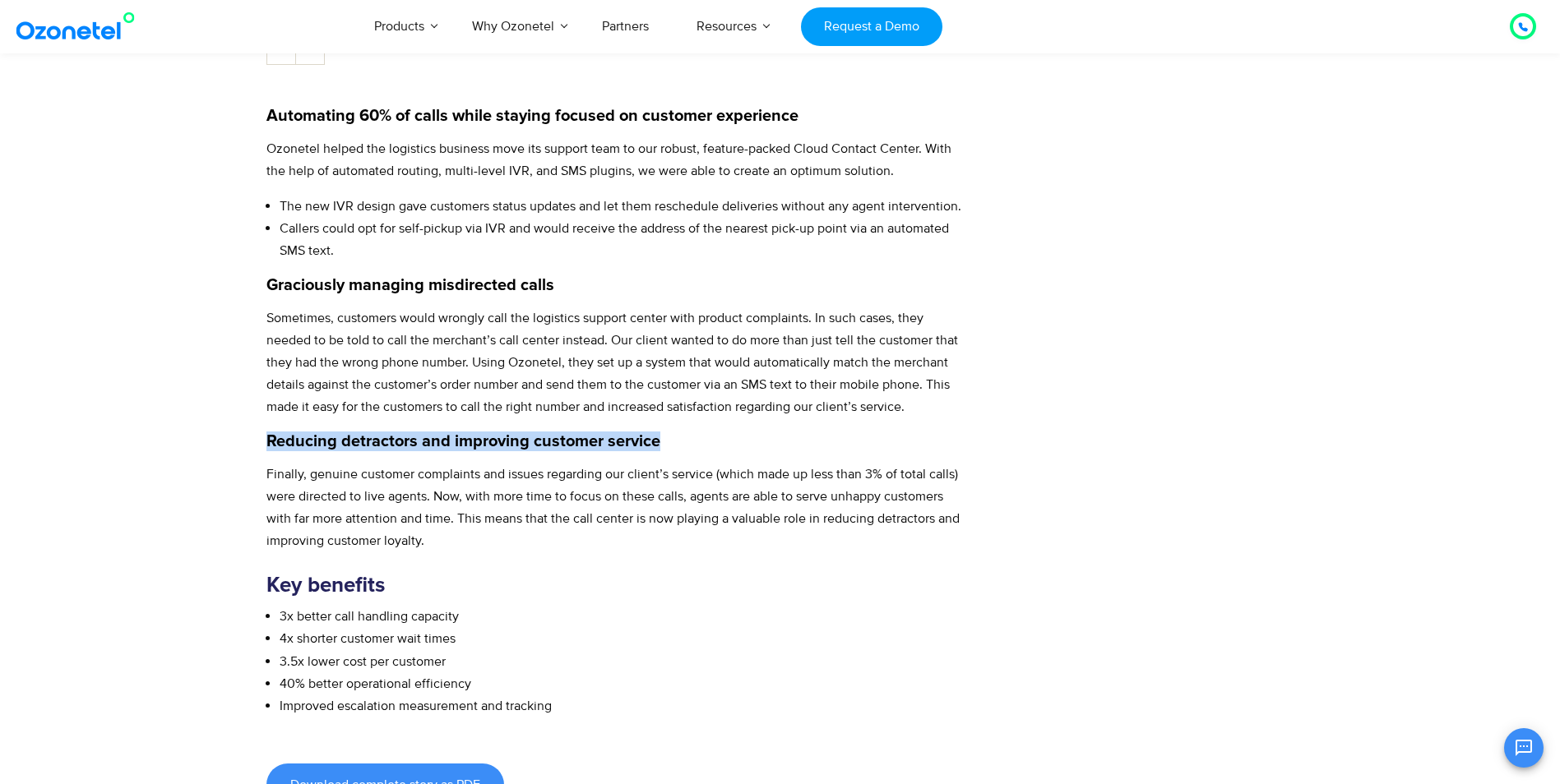
drag, startPoint x: 268, startPoint y: 438, endPoint x: 668, endPoint y: 433, distance: 400.0
click at [668, 433] on h4 "Reducing detractors and improving customer service" at bounding box center [616, 441] width 700 height 20
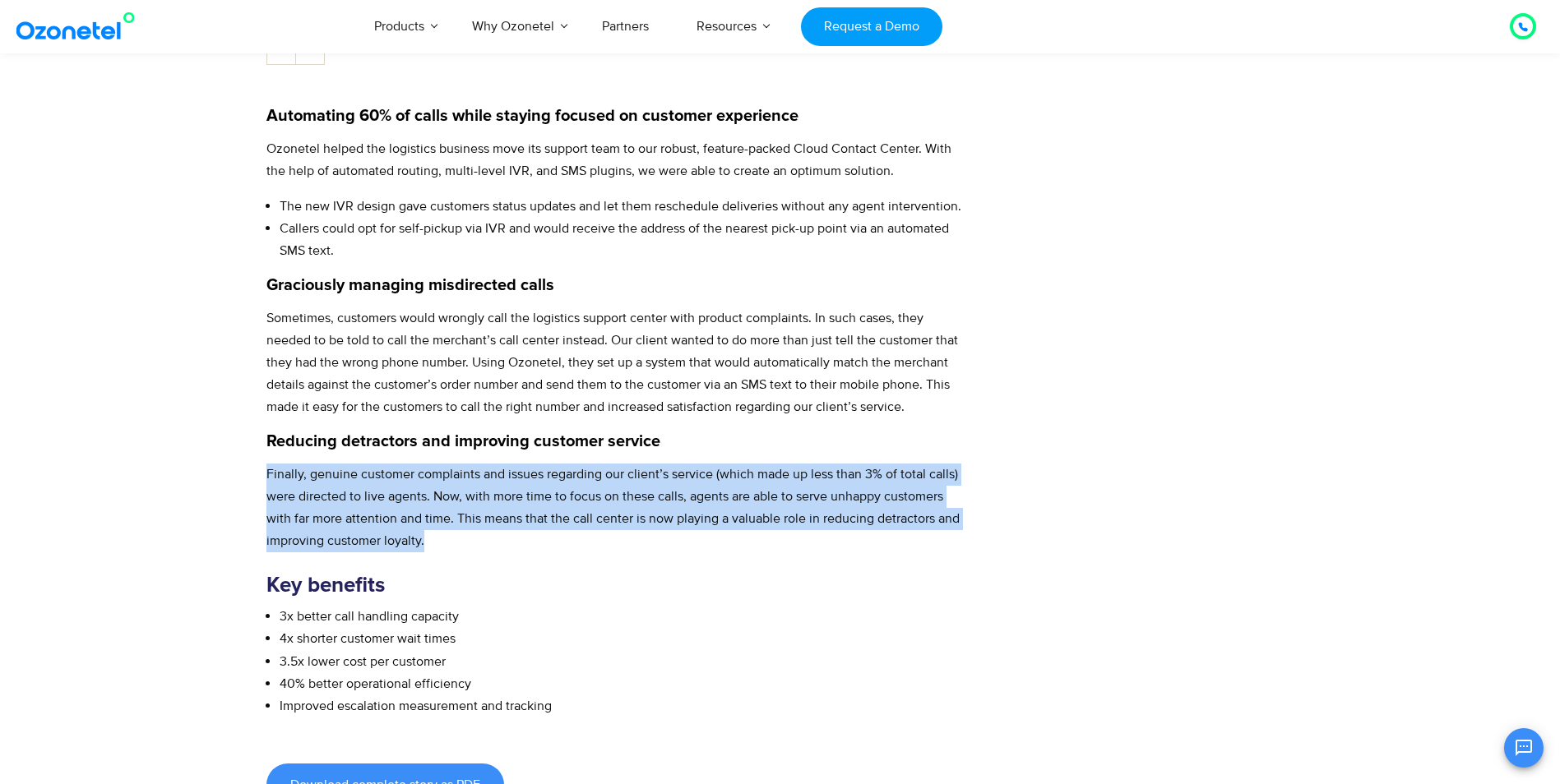
drag, startPoint x: 268, startPoint y: 471, endPoint x: 484, endPoint y: 535, distance: 225.3
click at [484, 535] on p "Finally, genuine customer complaints and issues regarding our client’s service …" at bounding box center [616, 508] width 700 height 89
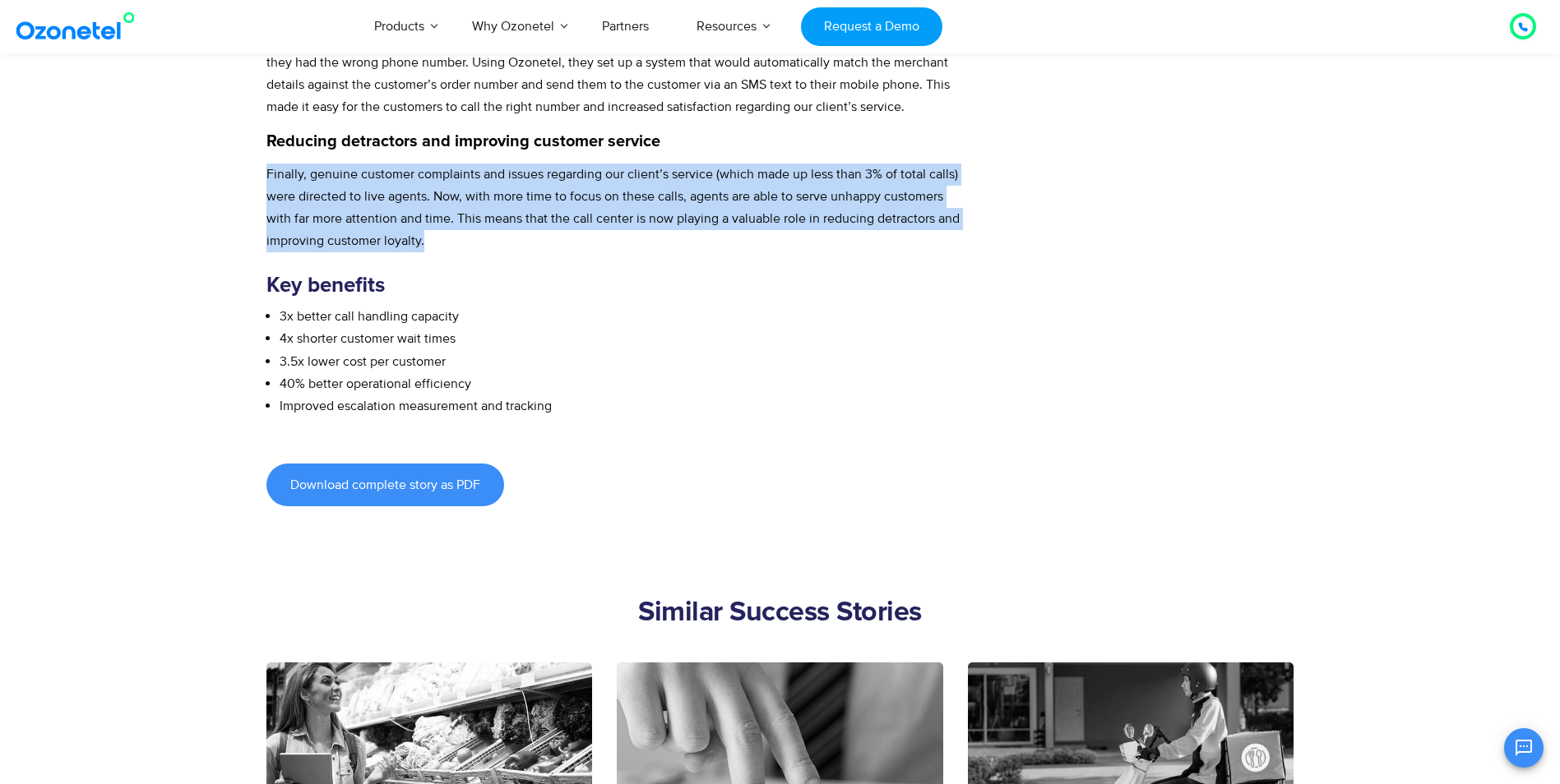
scroll to position [1316, 0]
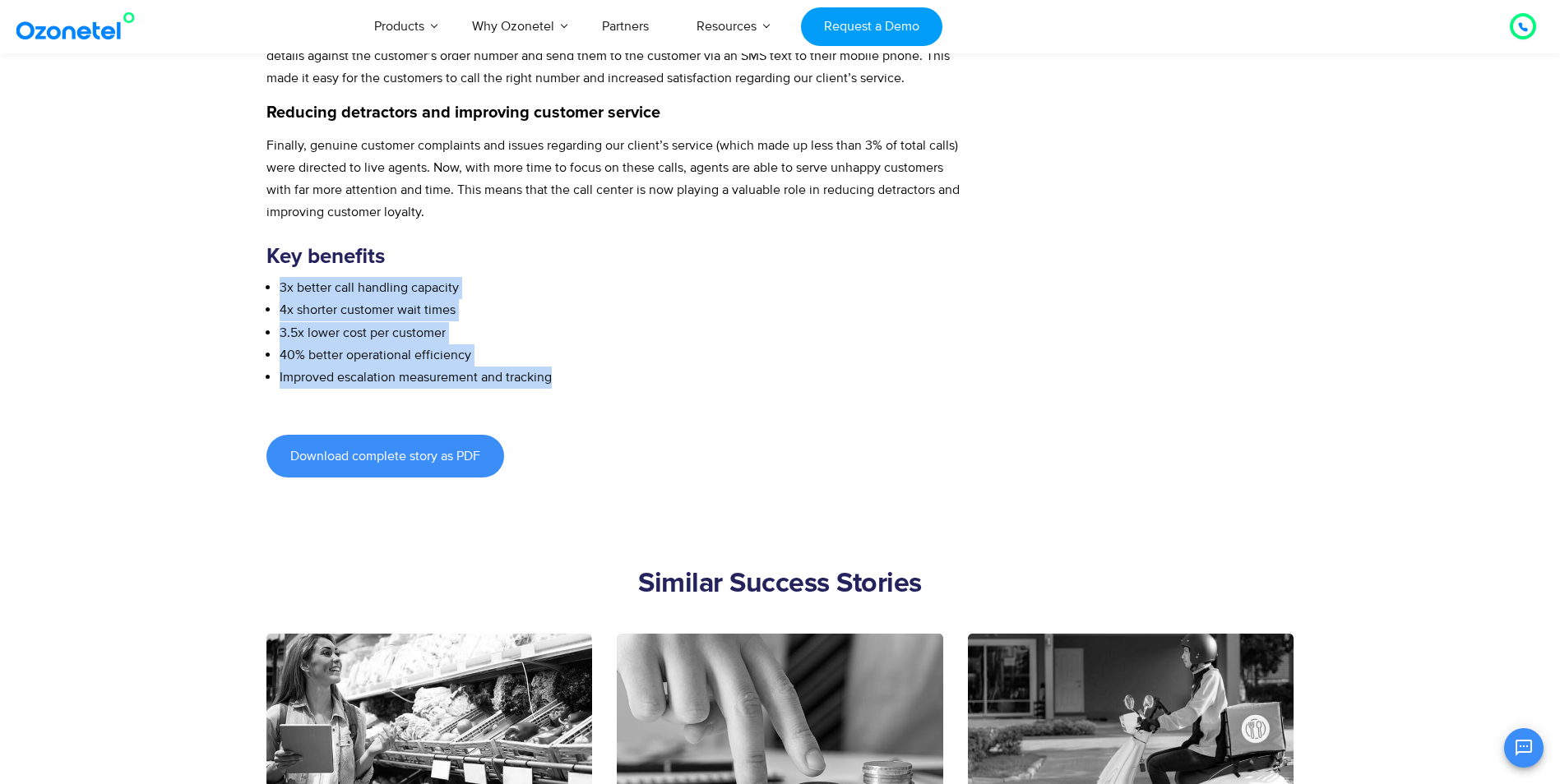
drag, startPoint x: 280, startPoint y: 285, endPoint x: 579, endPoint y: 378, distance: 313.1
click at [579, 378] on ul "3x better call handling capacity 4x shorter customer wait times 3.5x lower cost…" at bounding box center [616, 333] width 700 height 112
